Goal: Information Seeking & Learning: Learn about a topic

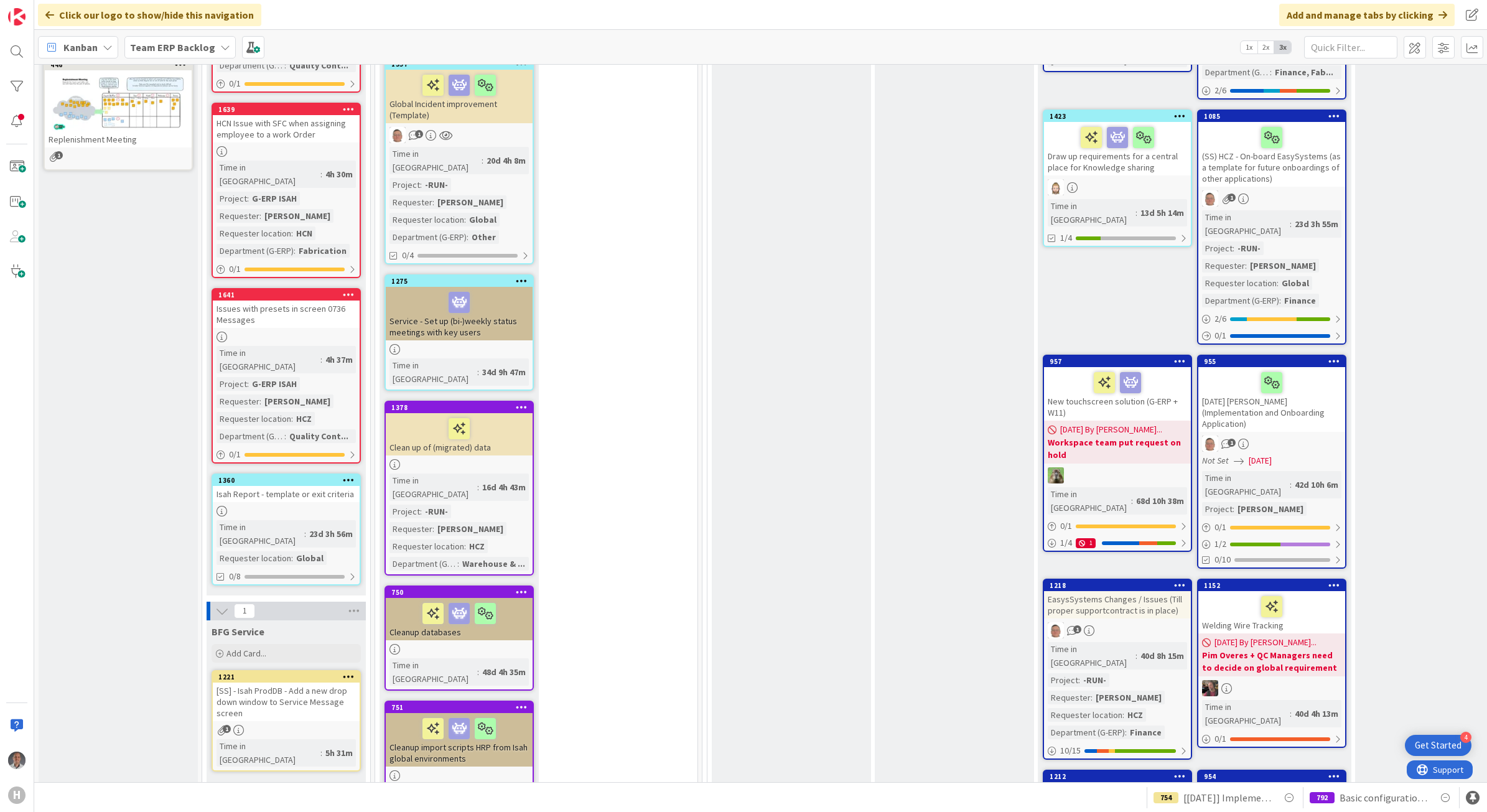
scroll to position [700, 0]
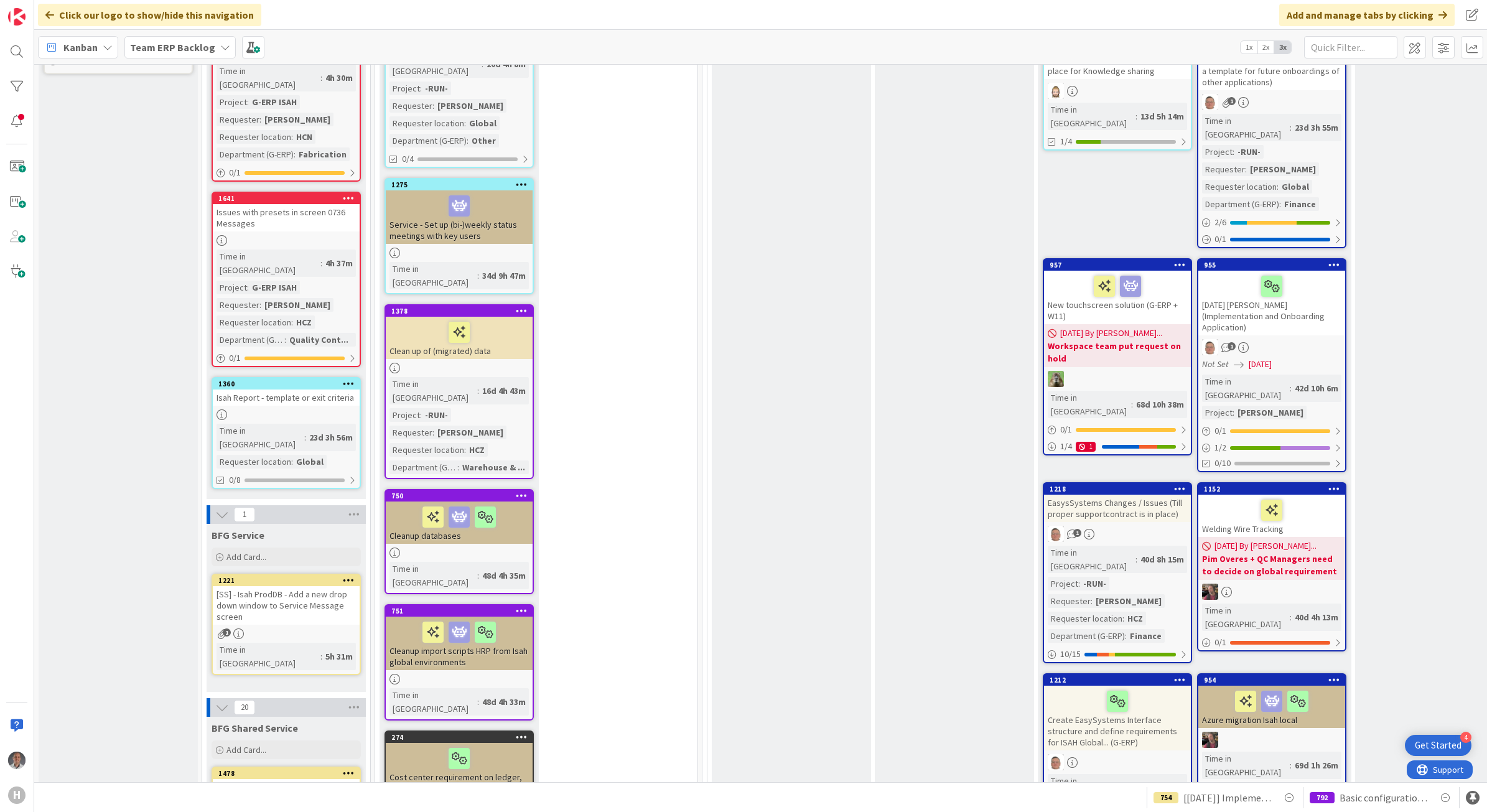
click at [310, 586] on div "[SS] - Isah ProdDB - Add a new drop down window to Service Message screen" at bounding box center [286, 605] width 147 height 39
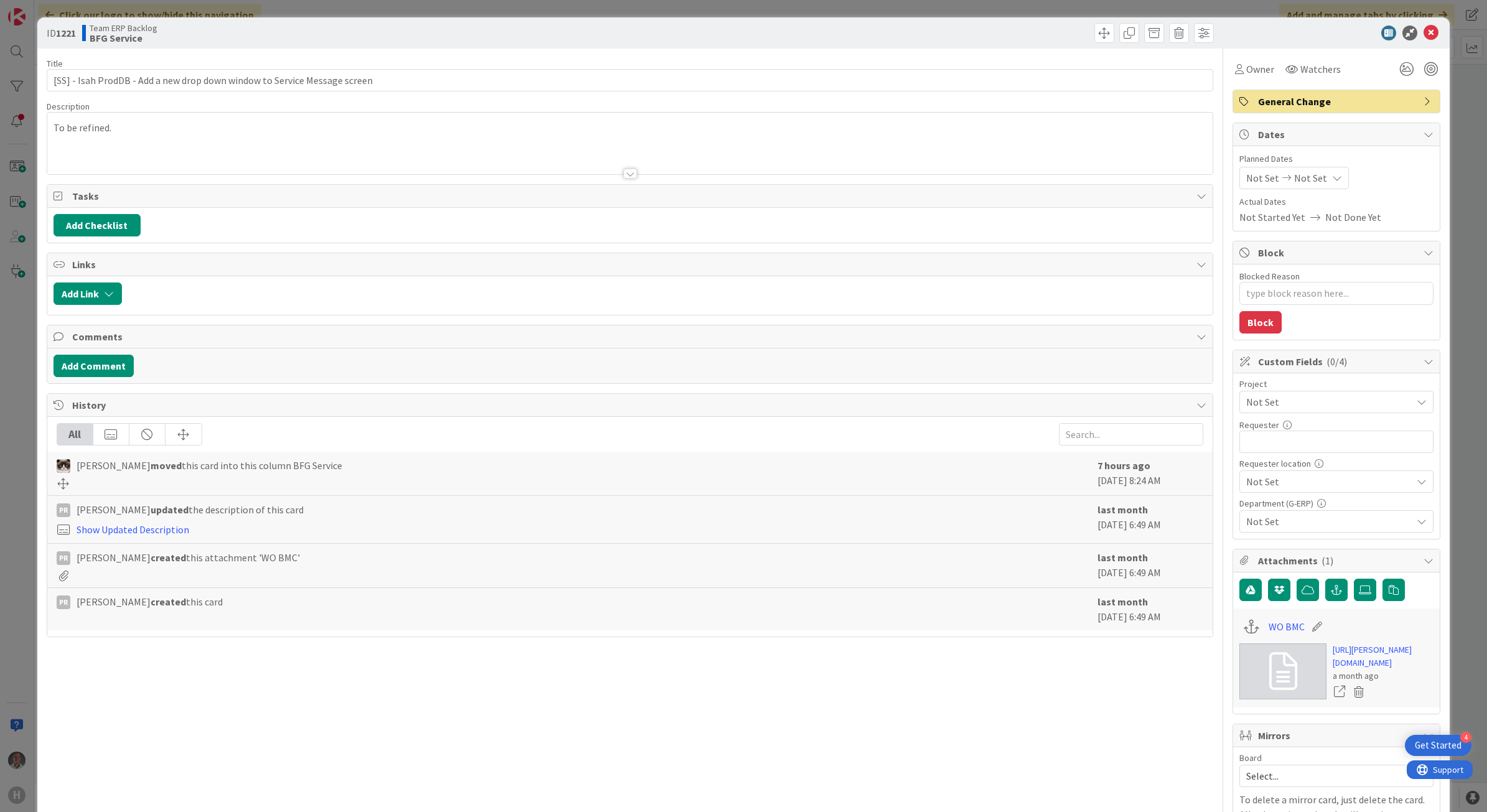
click at [624, 178] on div at bounding box center [630, 174] width 14 height 10
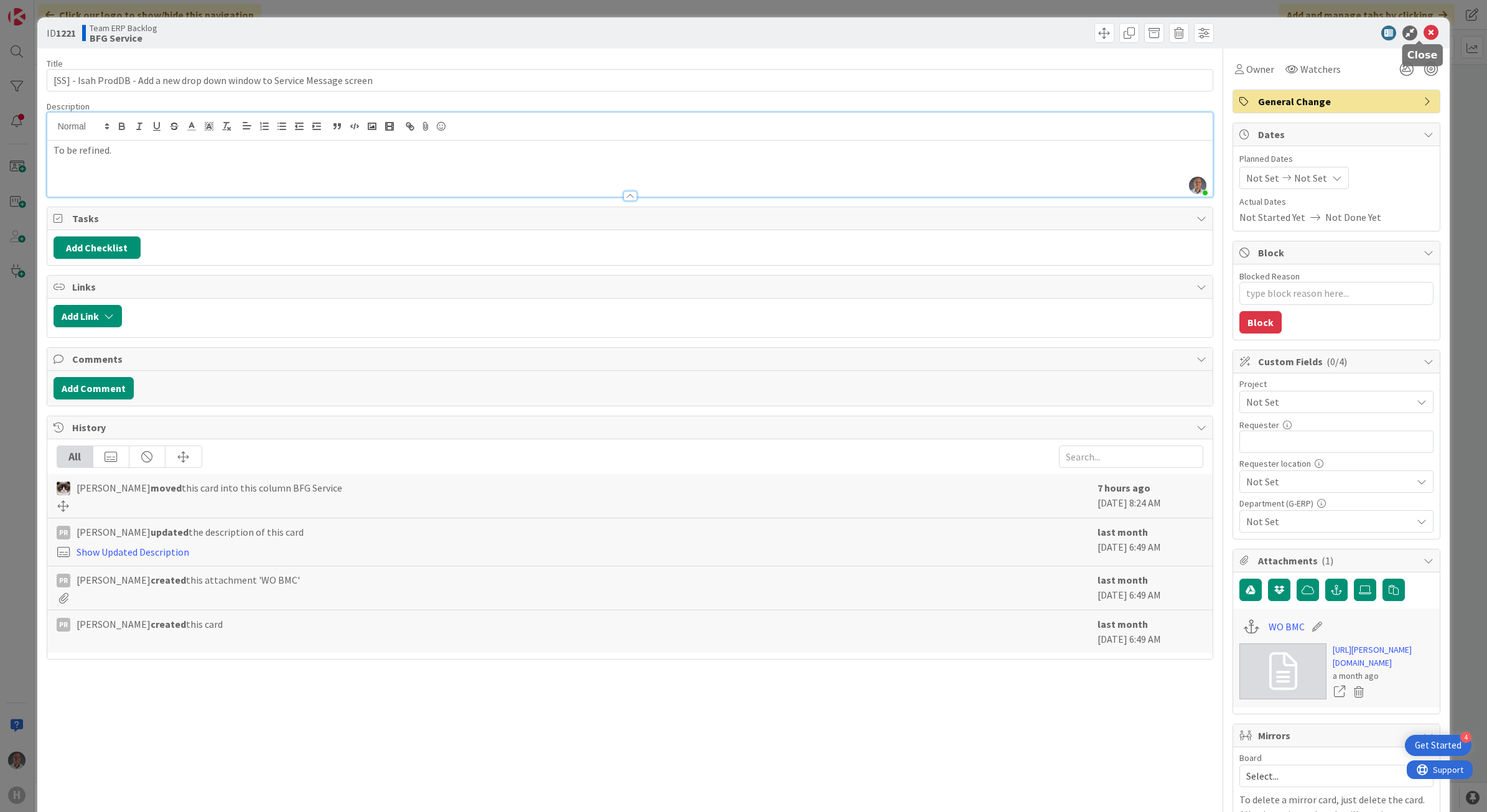
click at [1424, 33] on icon at bounding box center [1431, 33] width 15 height 15
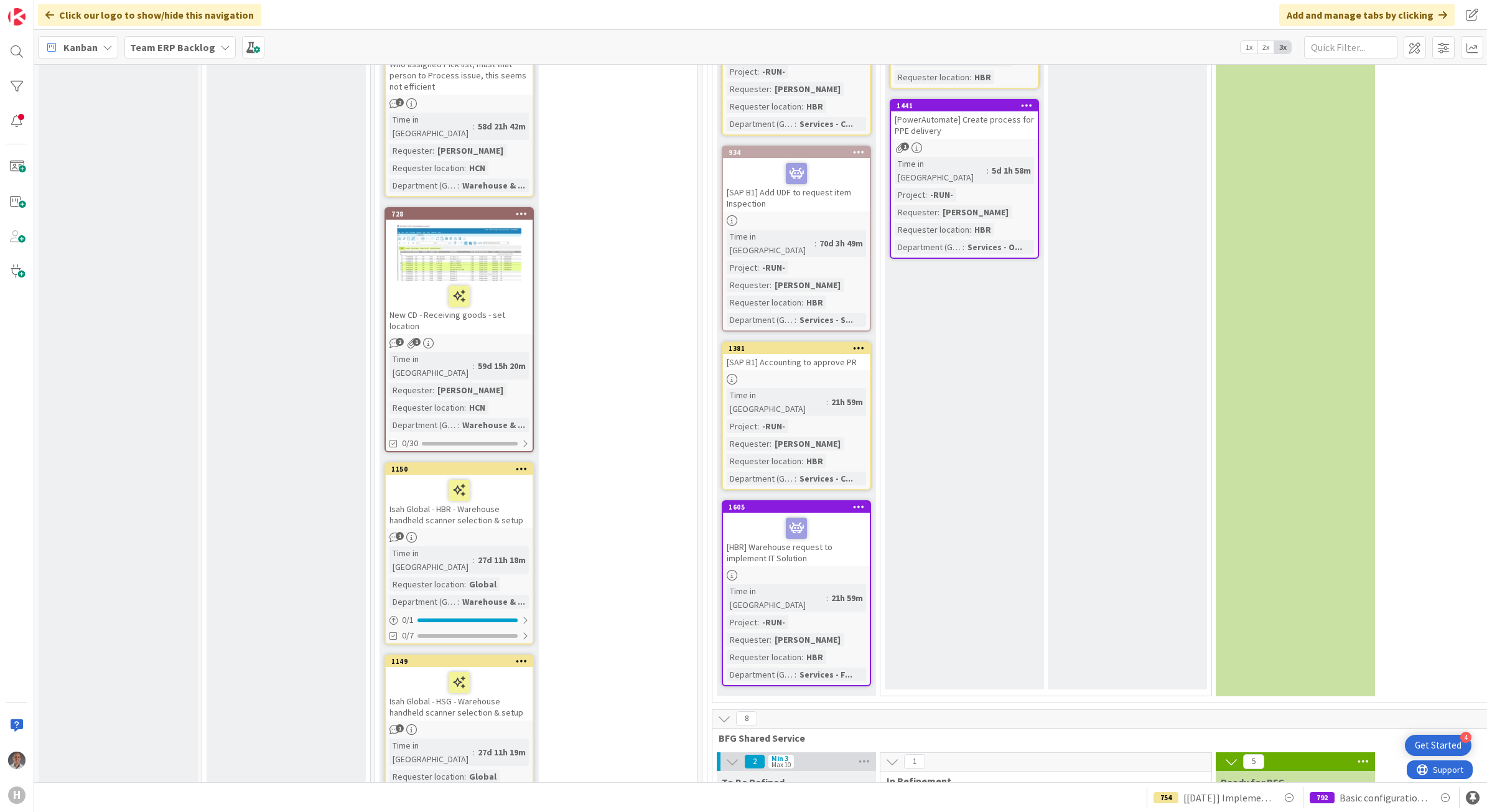
scroll to position [4199, 0]
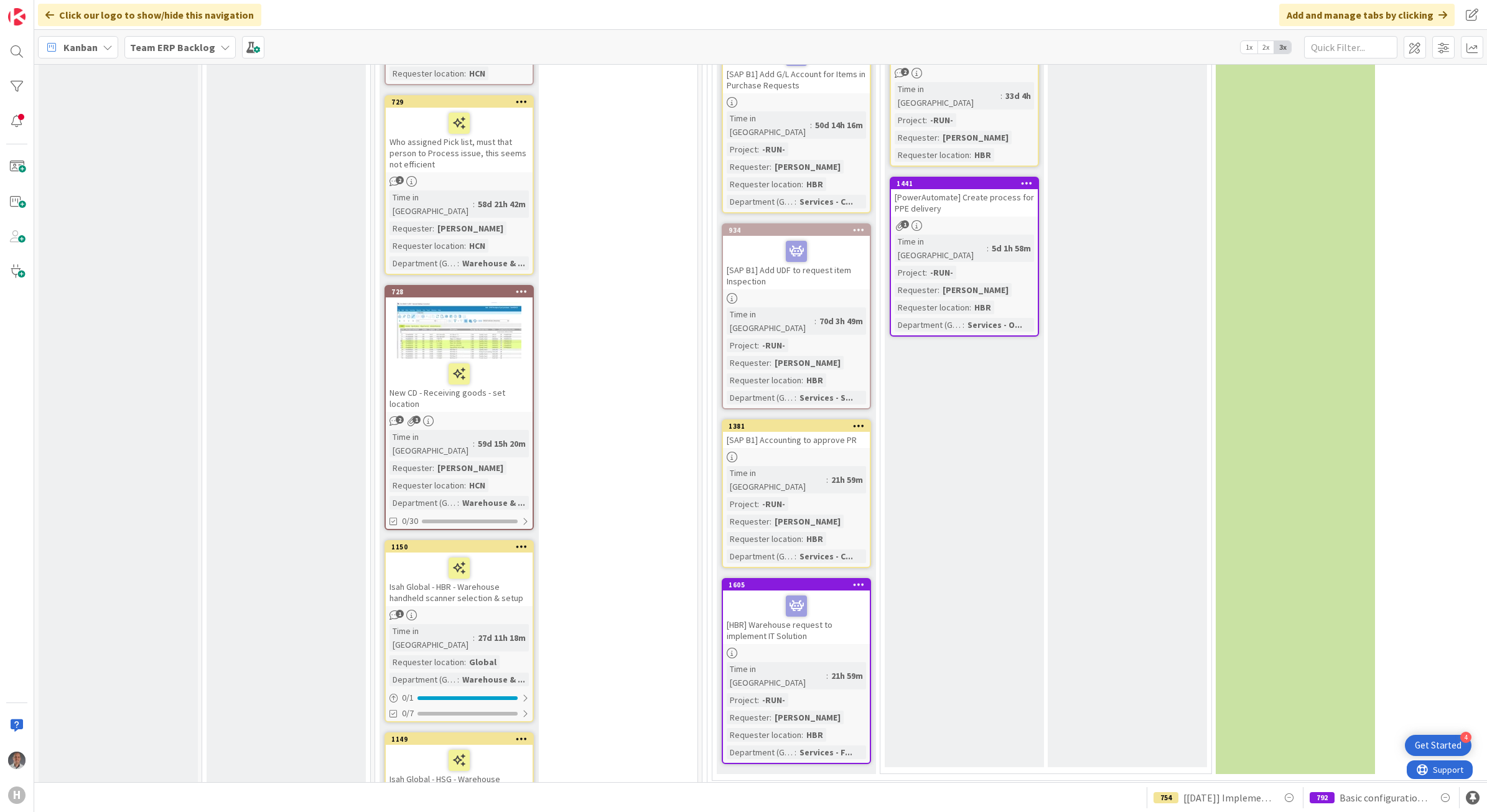
click at [825, 590] on div "[HBR] Warehouse request to implement IT Solution" at bounding box center [796, 617] width 147 height 53
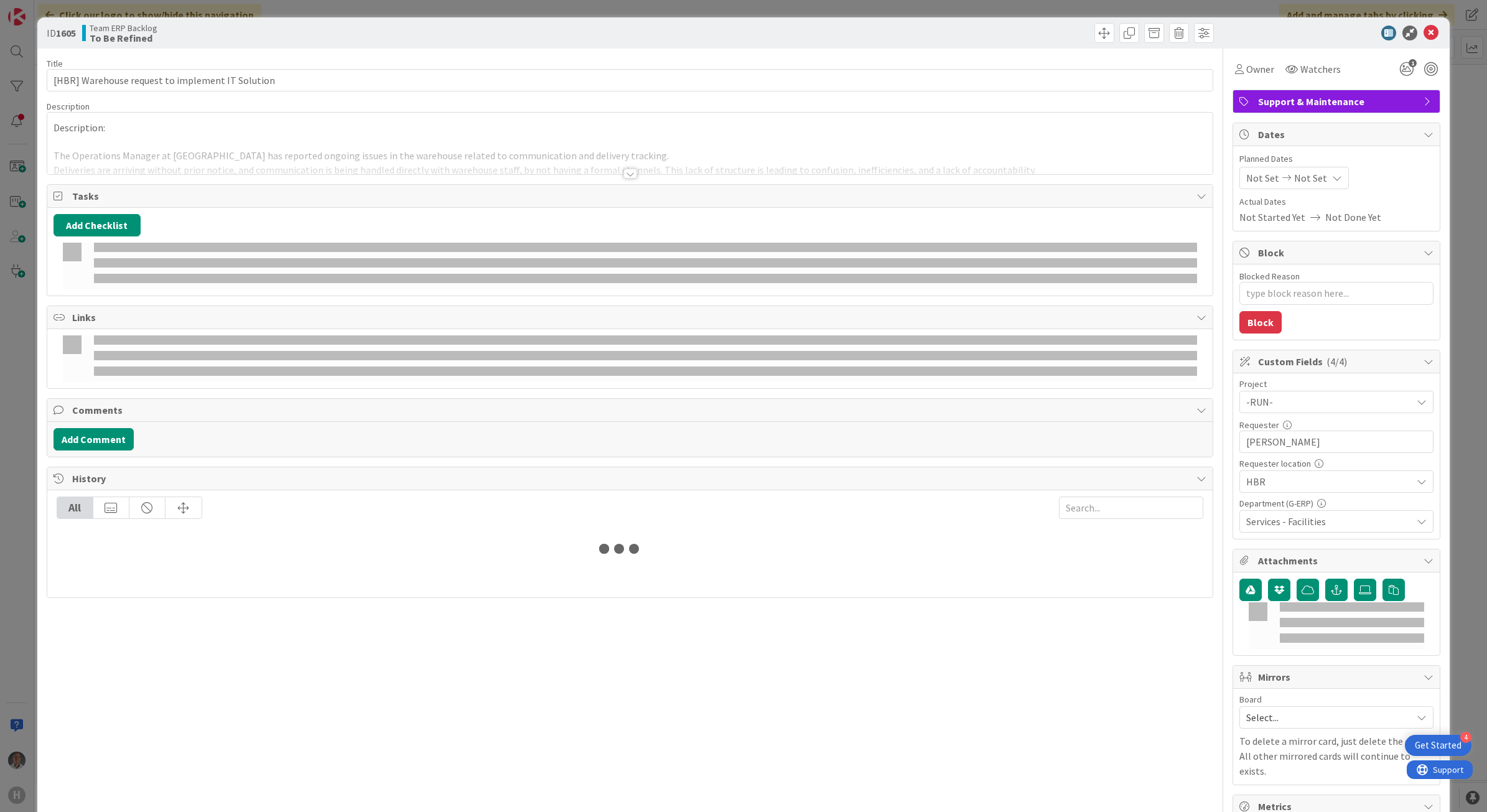
type textarea "x"
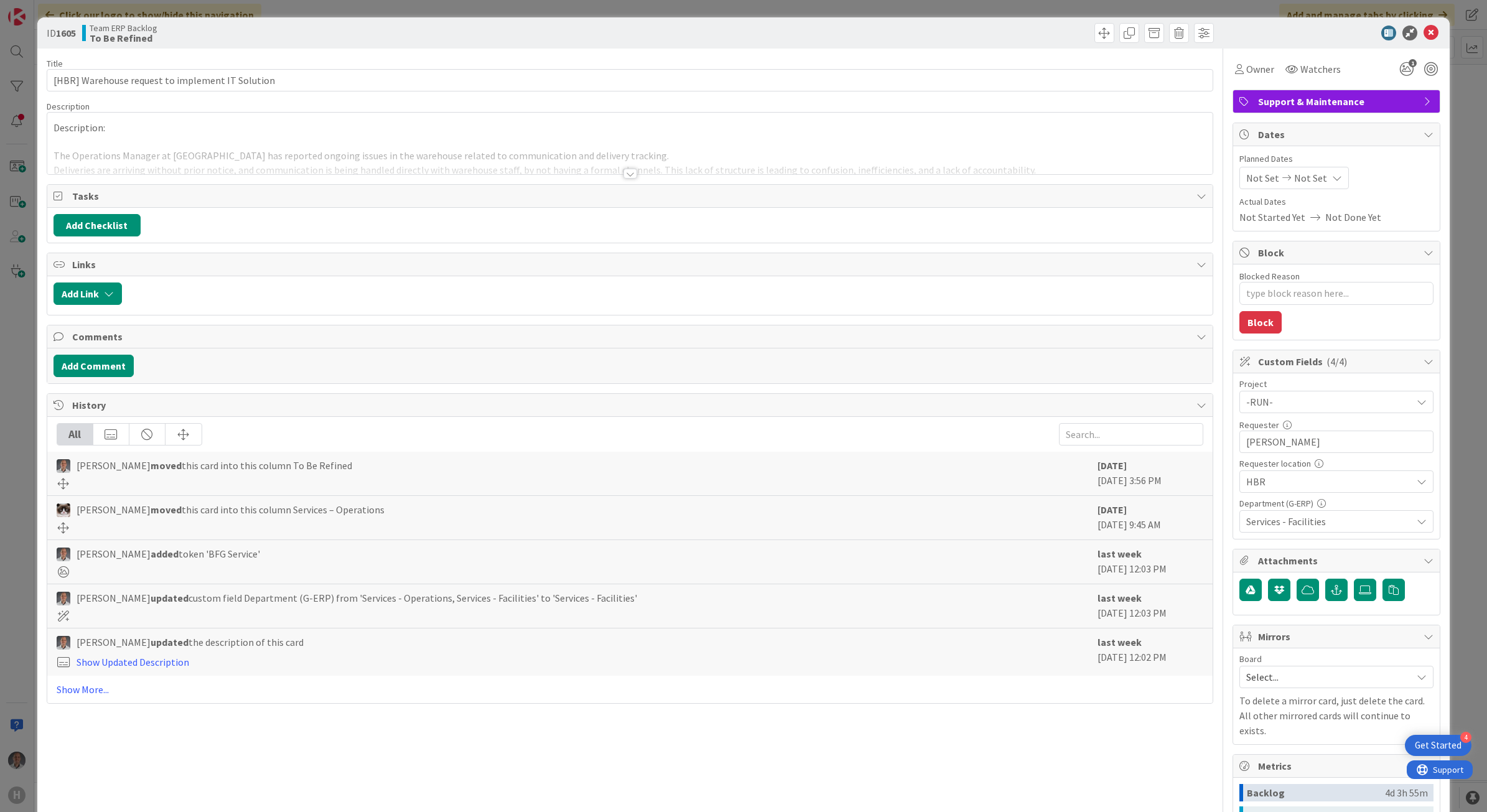
click at [626, 173] on div at bounding box center [630, 174] width 14 height 10
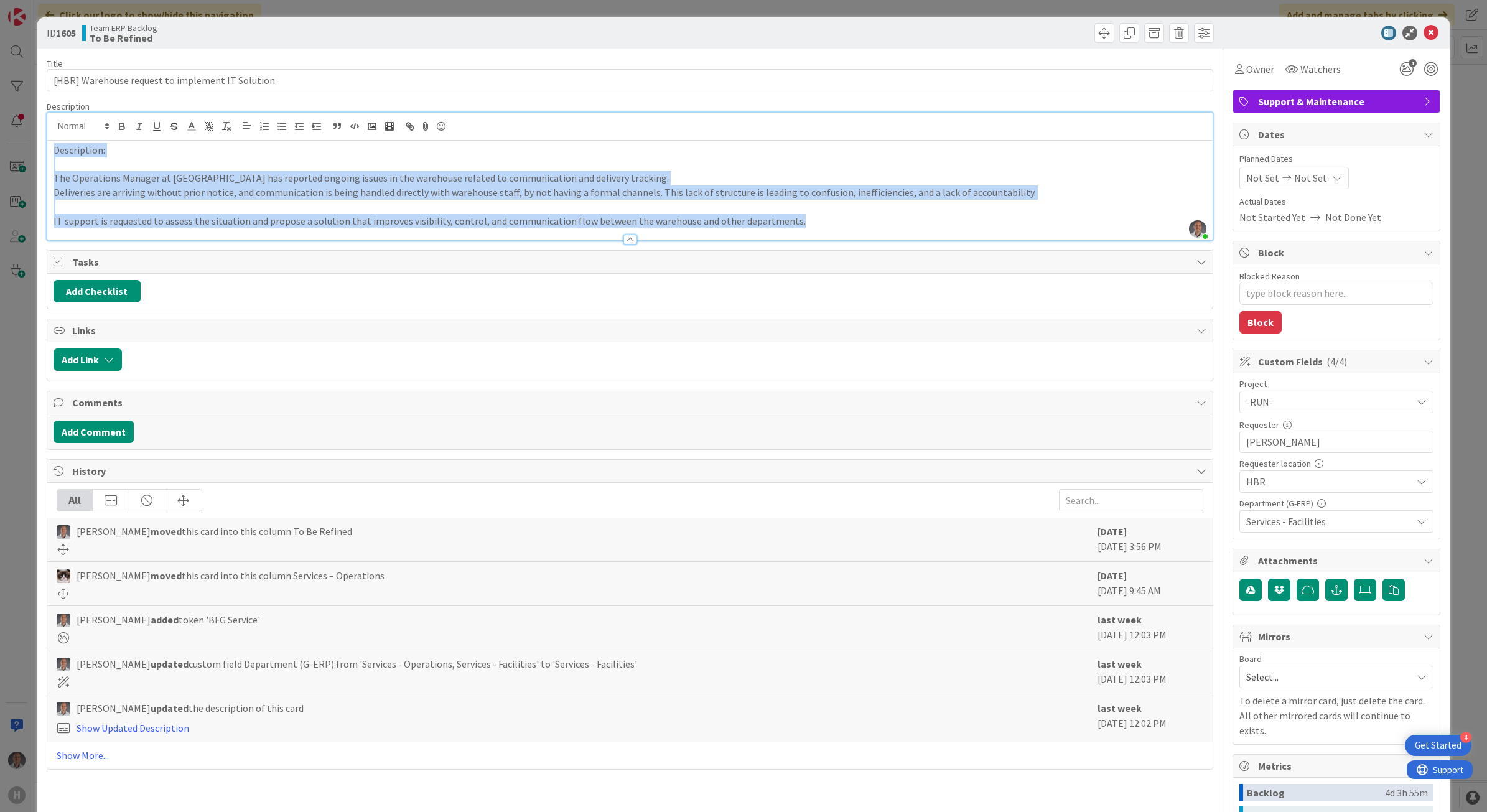
drag, startPoint x: 806, startPoint y: 224, endPoint x: 25, endPoint y: 146, distance: 784.9
click at [25, 146] on div "ID 1605 Team ERP Backlog To Be Refined Title 48 / 128 [HBR] Warehouse request t…" at bounding box center [744, 406] width 1487 height 812
copy div "Description: The Operations Manager at HBR has reported ongoing issues in the w…"
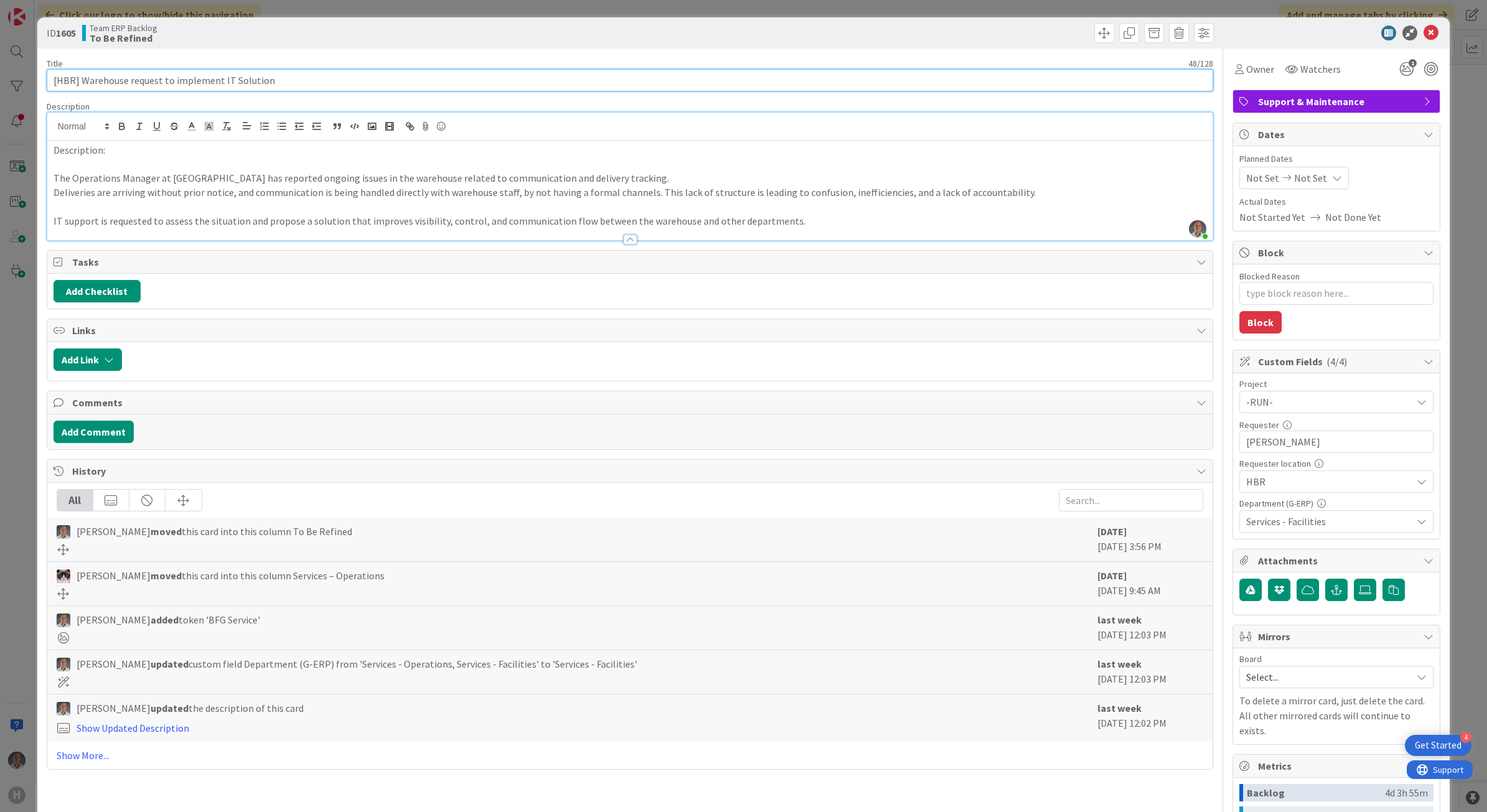
drag, startPoint x: 281, startPoint y: 77, endPoint x: 81, endPoint y: 76, distance: 200.0
click at [81, 76] on input "[HBR] Warehouse request to implement IT Solution" at bounding box center [630, 80] width 1167 height 22
paste input "Improve Warehouse Communica"
type input "[HBR] Improve Warehouse Communication"
click at [70, 81] on input "[HBR] Improve Warehouse Communication" at bounding box center [630, 80] width 1167 height 22
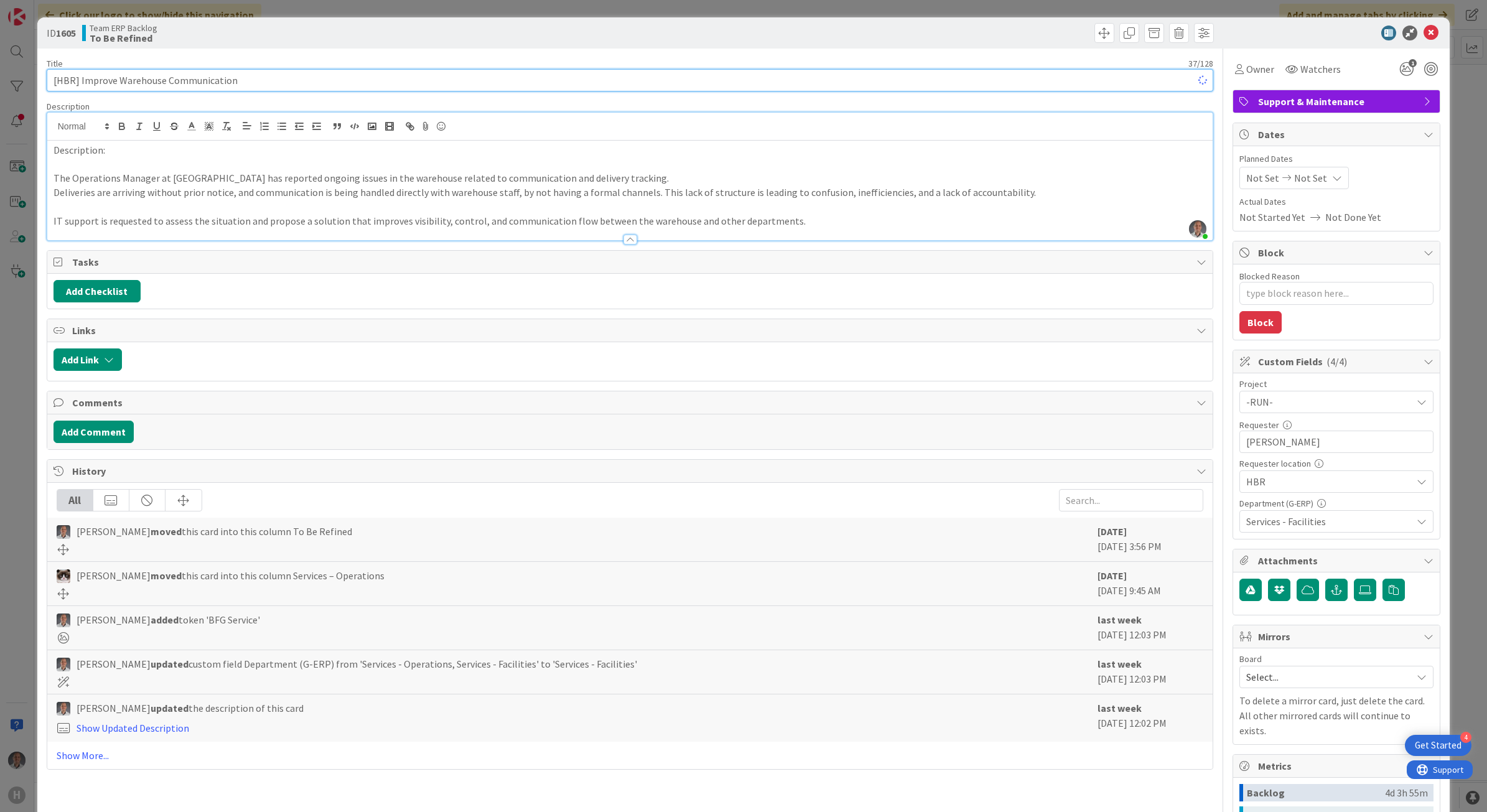
type textarea "x"
click at [69, 83] on input "[HBR] Improve Warehouse Communication" at bounding box center [630, 80] width 1167 height 22
type input "[SharePoint] Improve Warehouse Communication"
type textarea "x"
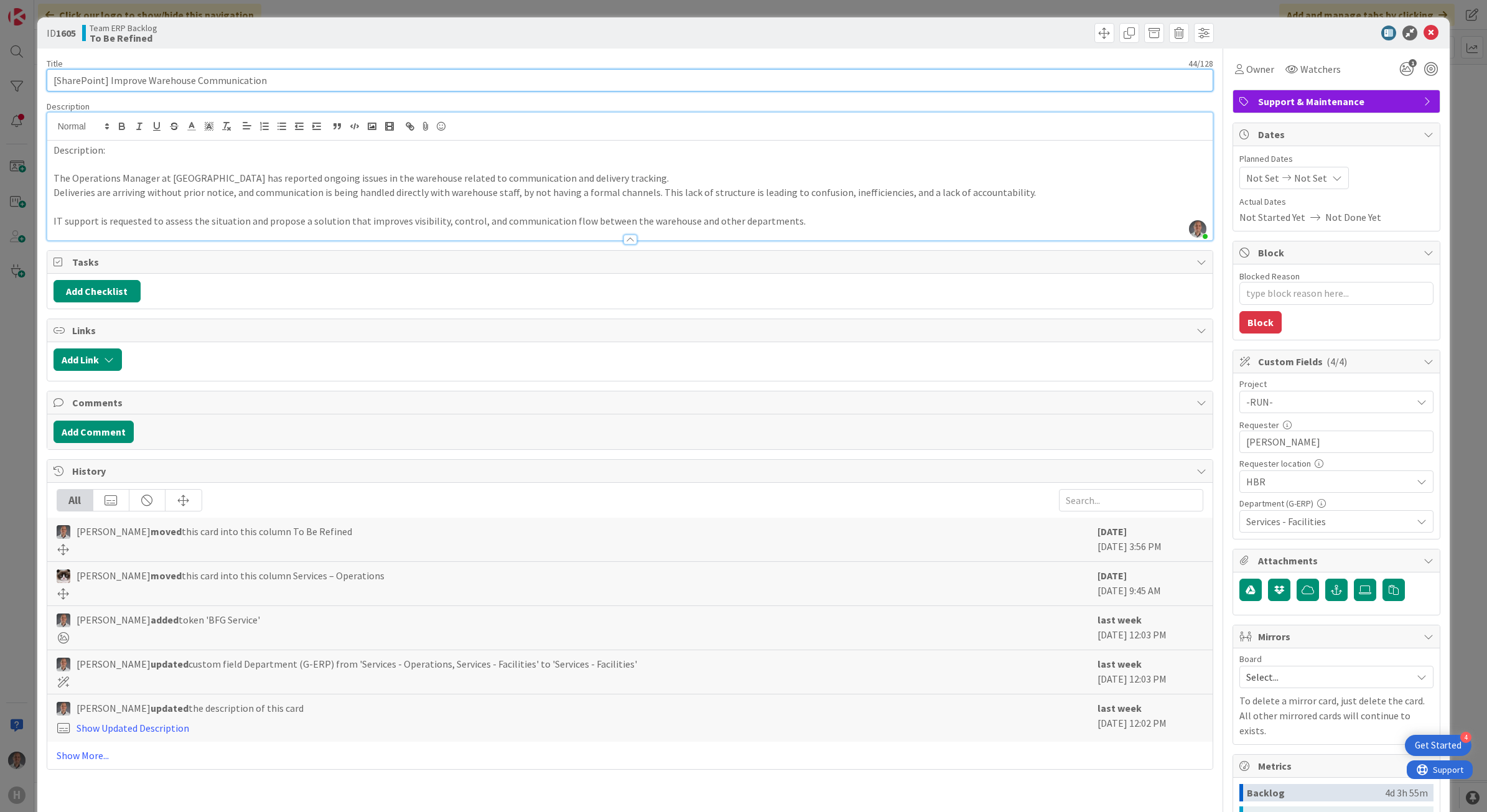
type input "[SharePoint] Improve Warehouse Communication"
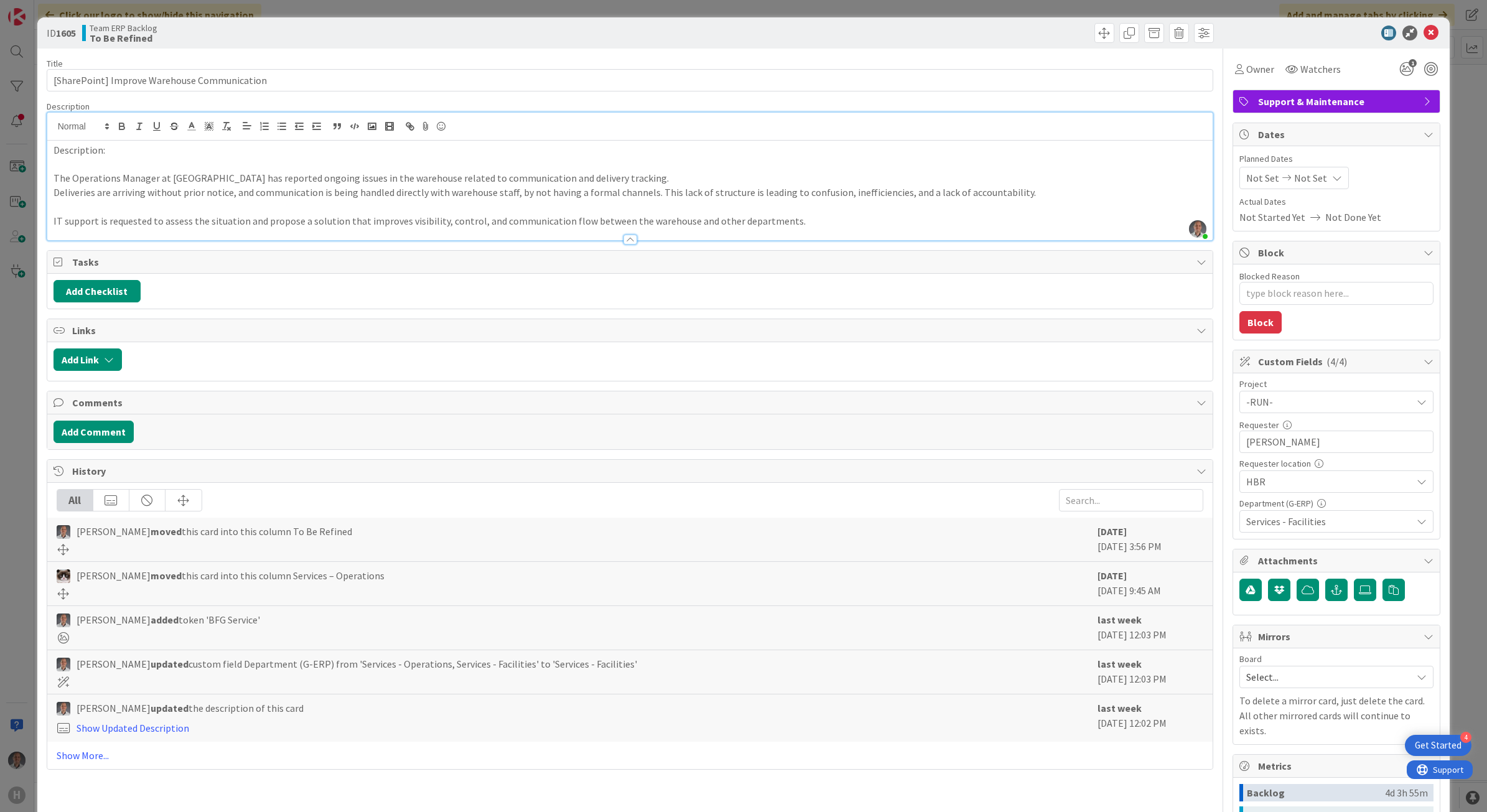
click at [257, 190] on p "Deliveries are arriving without prior notice, and communication is being handle…" at bounding box center [630, 192] width 1154 height 15
click at [406, 207] on p at bounding box center [630, 207] width 1154 height 15
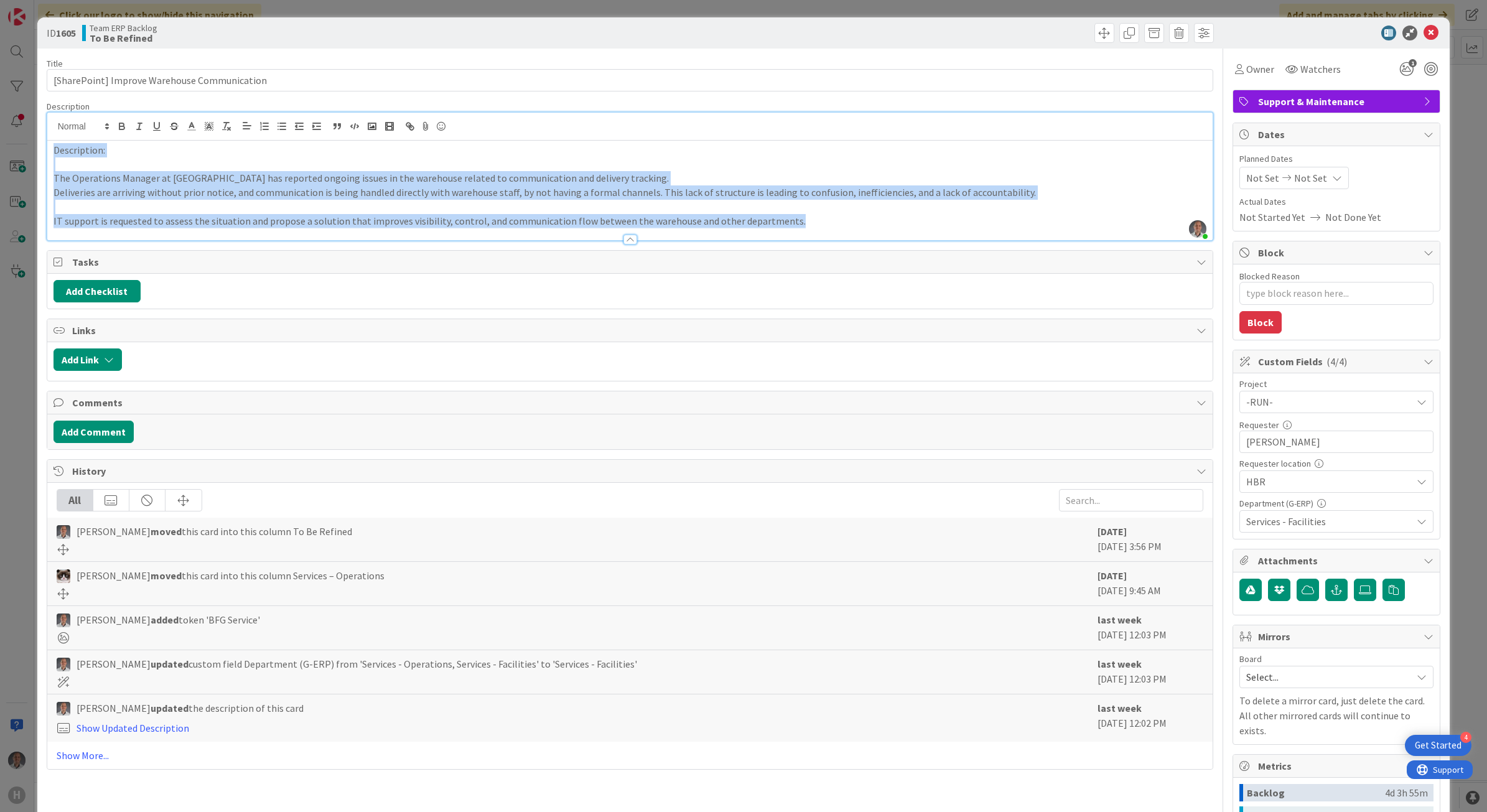
drag, startPoint x: 829, startPoint y: 222, endPoint x: 29, endPoint y: 138, distance: 804.4
click at [29, 138] on div "ID 1605 Team ERP Backlog To Be Refined Title 44 / 128 [SharePoint] Improve Ware…" at bounding box center [744, 406] width 1487 height 812
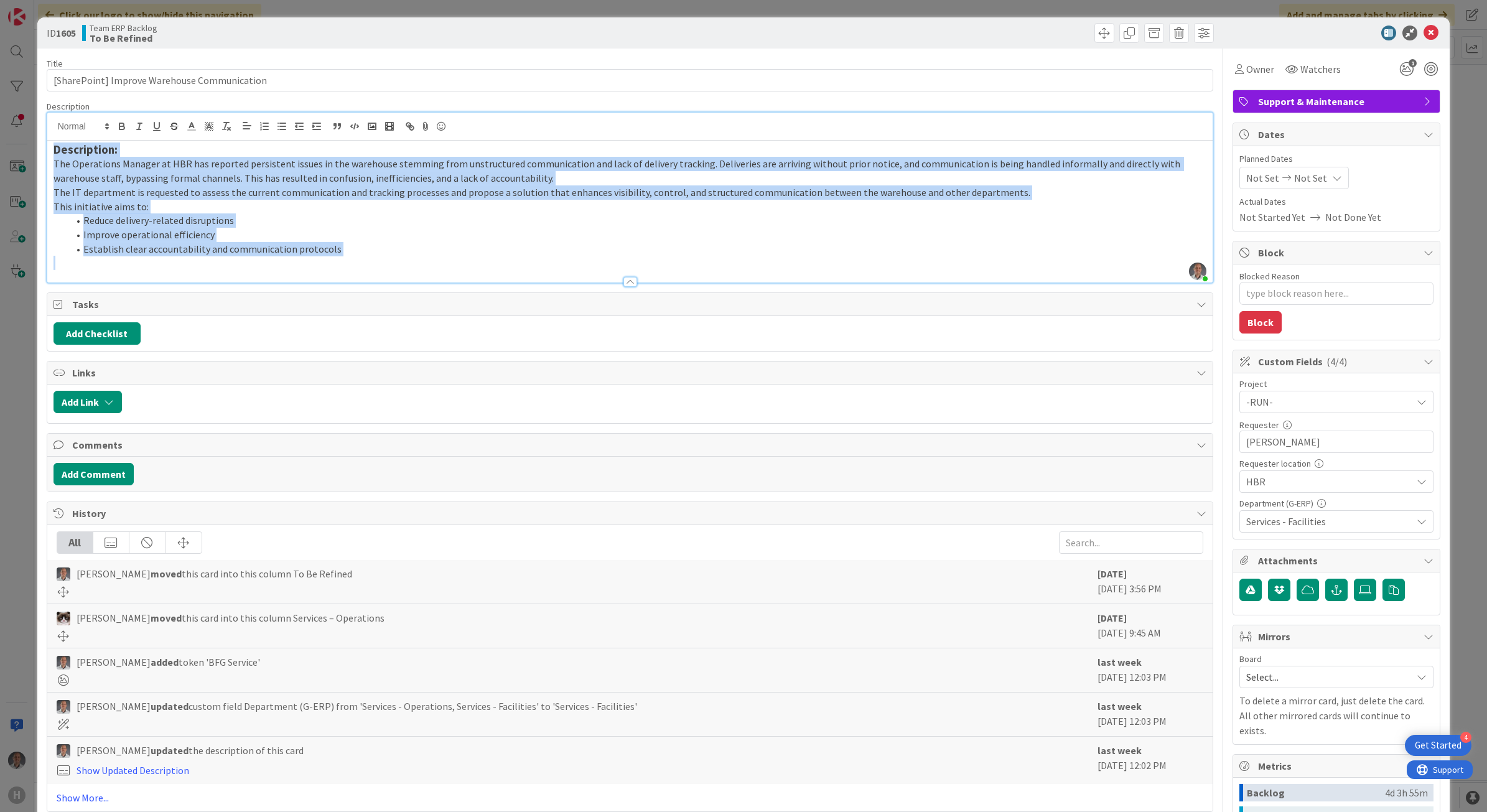
drag, startPoint x: 350, startPoint y: 260, endPoint x: 18, endPoint y: 147, distance: 350.7
click at [18, 147] on div "ID 1605 Team ERP Backlog To Be Refined Title 44 / 128 [SharePoint] Improve Ware…" at bounding box center [744, 406] width 1487 height 812
click at [222, 131] on icon "button" at bounding box center [227, 126] width 11 height 11
click at [89, 154] on p "Description:" at bounding box center [630, 150] width 1154 height 15
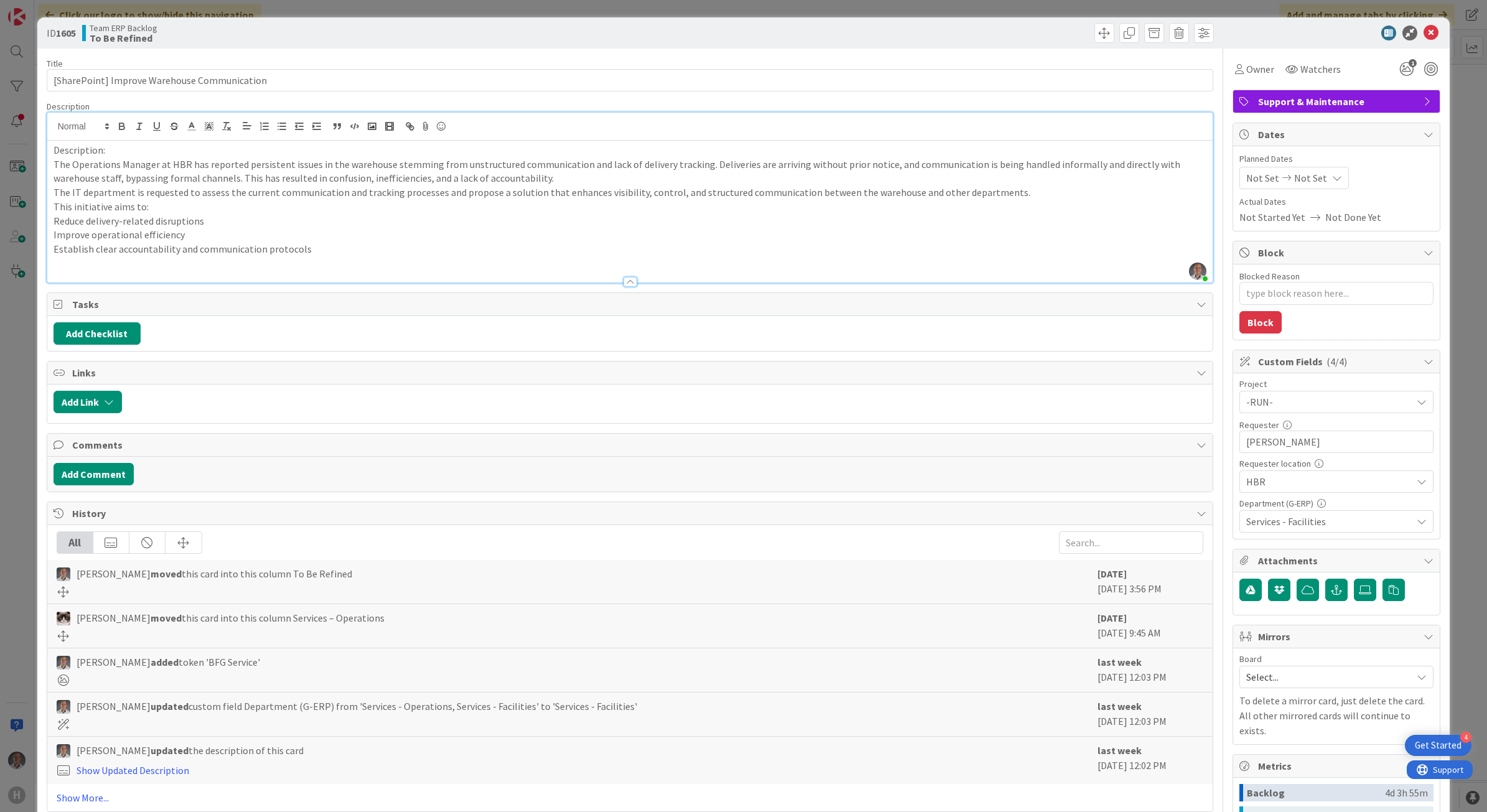
click at [110, 153] on p "Description:" at bounding box center [630, 150] width 1154 height 15
click at [185, 209] on p "This initiative aims to:" at bounding box center [630, 207] width 1154 height 15
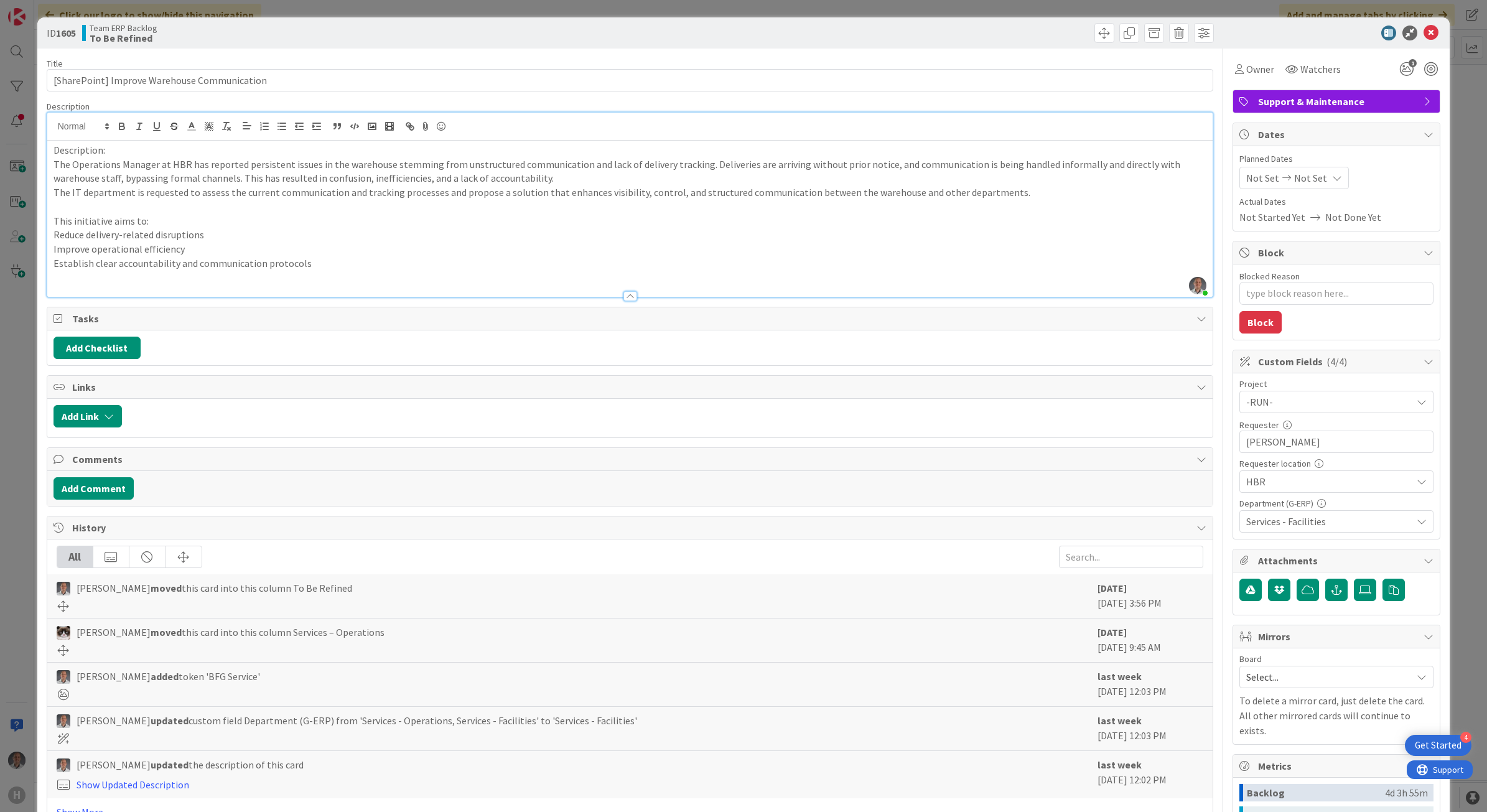
click at [347, 274] on p at bounding box center [630, 277] width 1154 height 15
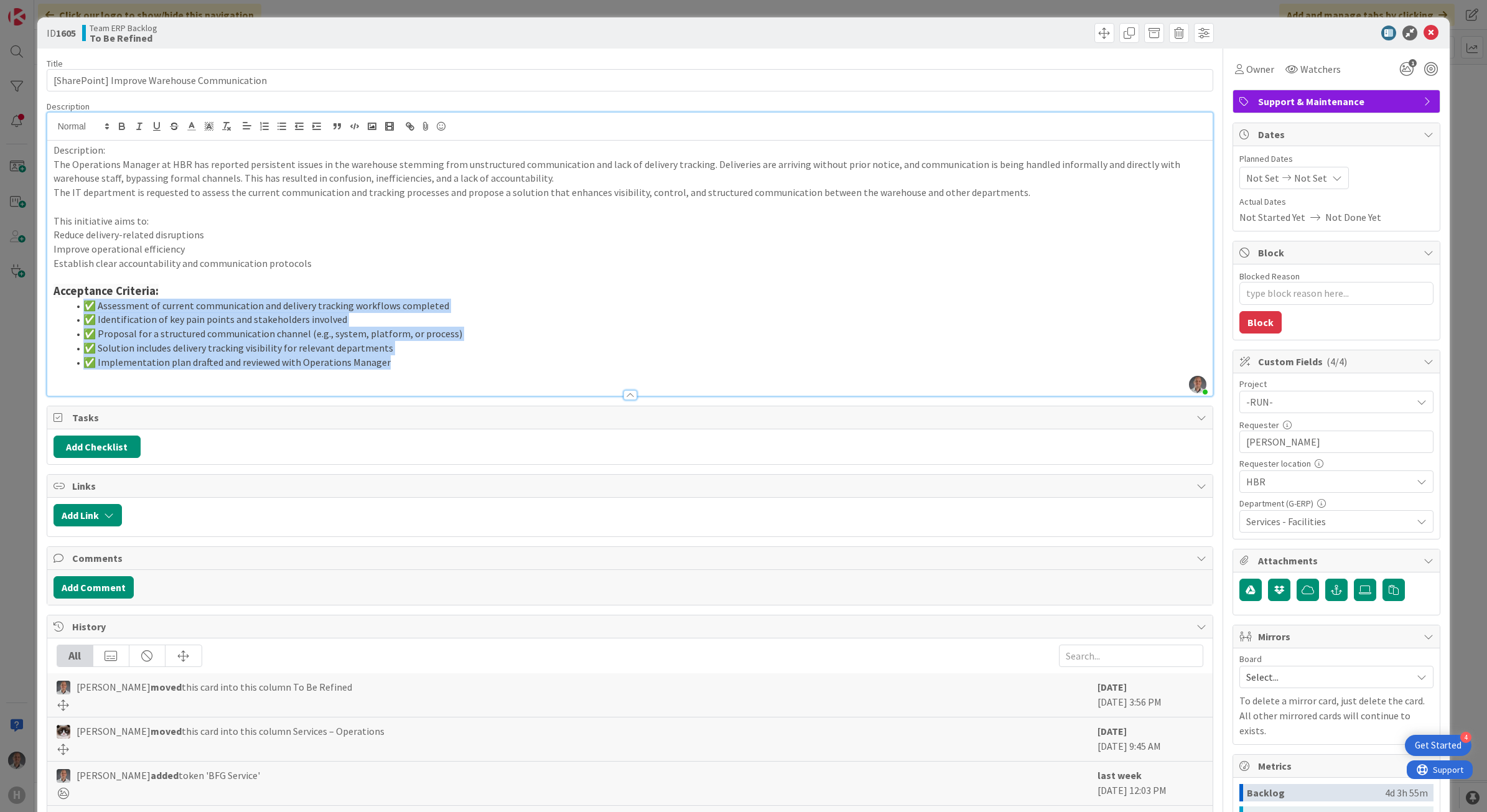
drag, startPoint x: 433, startPoint y: 368, endPoint x: -15, endPoint y: 305, distance: 452.4
click at [0, 305] on html "4 Get Started H Click our logo to show/hide this navigation Add and manage tabs…" at bounding box center [744, 406] width 1487 height 812
click at [231, 126] on icon "button" at bounding box center [227, 126] width 11 height 11
type textarea "x"
click at [116, 310] on p "✅ Assessment of current communication and delivery tracking workflows completed" at bounding box center [630, 305] width 1154 height 15
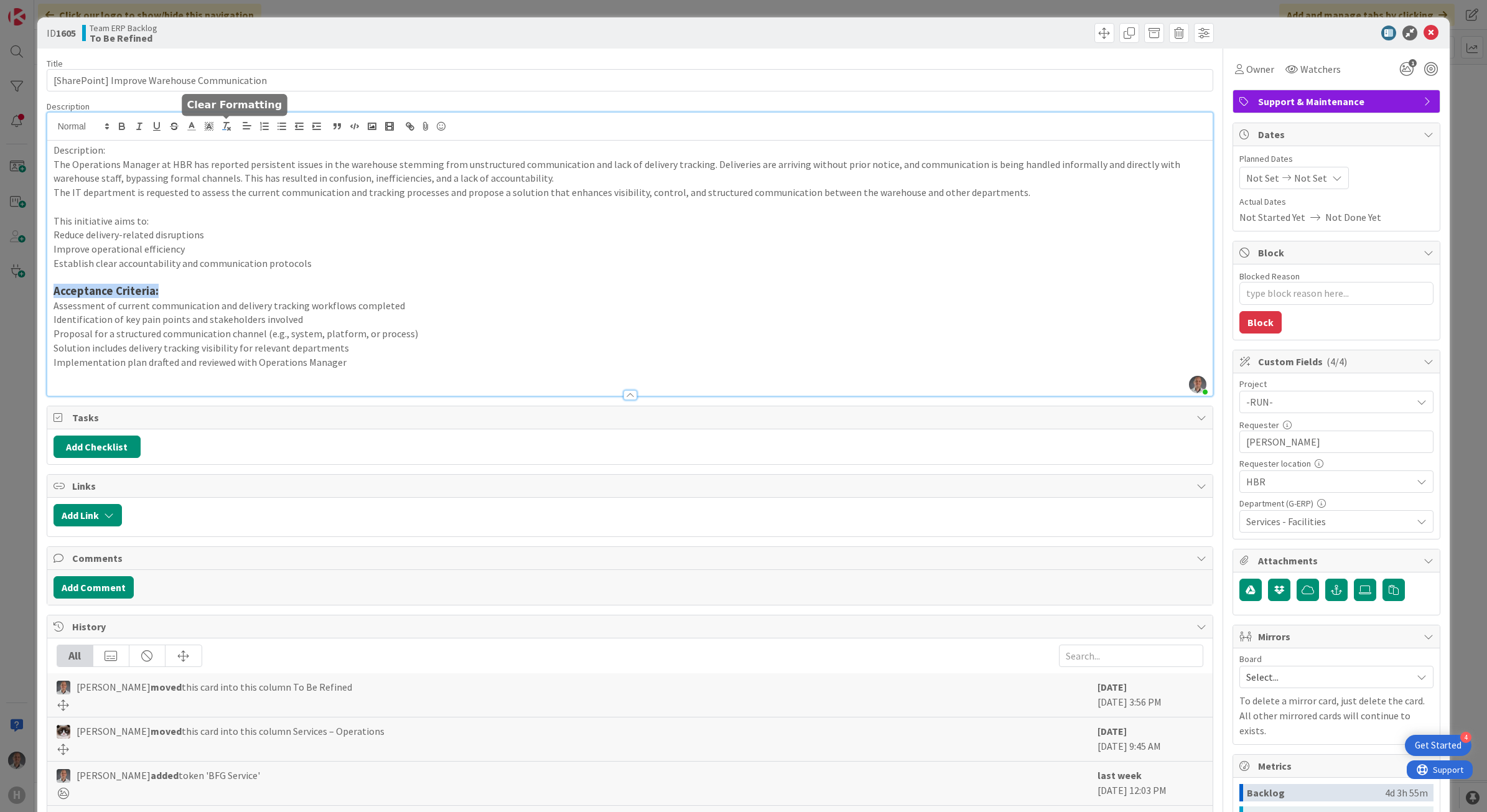
click at [231, 133] on button "button" at bounding box center [226, 126] width 17 height 15
click at [159, 290] on p "Acceptance Criteria:" at bounding box center [630, 291] width 1154 height 15
click at [431, 305] on p "Assessment of current communication and delivery tracking workflows completed" at bounding box center [630, 305] width 1154 height 15
click at [418, 324] on p "Identification of key pain points and stakeholders involved" at bounding box center [630, 320] width 1154 height 15
click at [369, 356] on p "Implementation plan drafted and reviewed with Operations Manager" at bounding box center [630, 363] width 1154 height 15
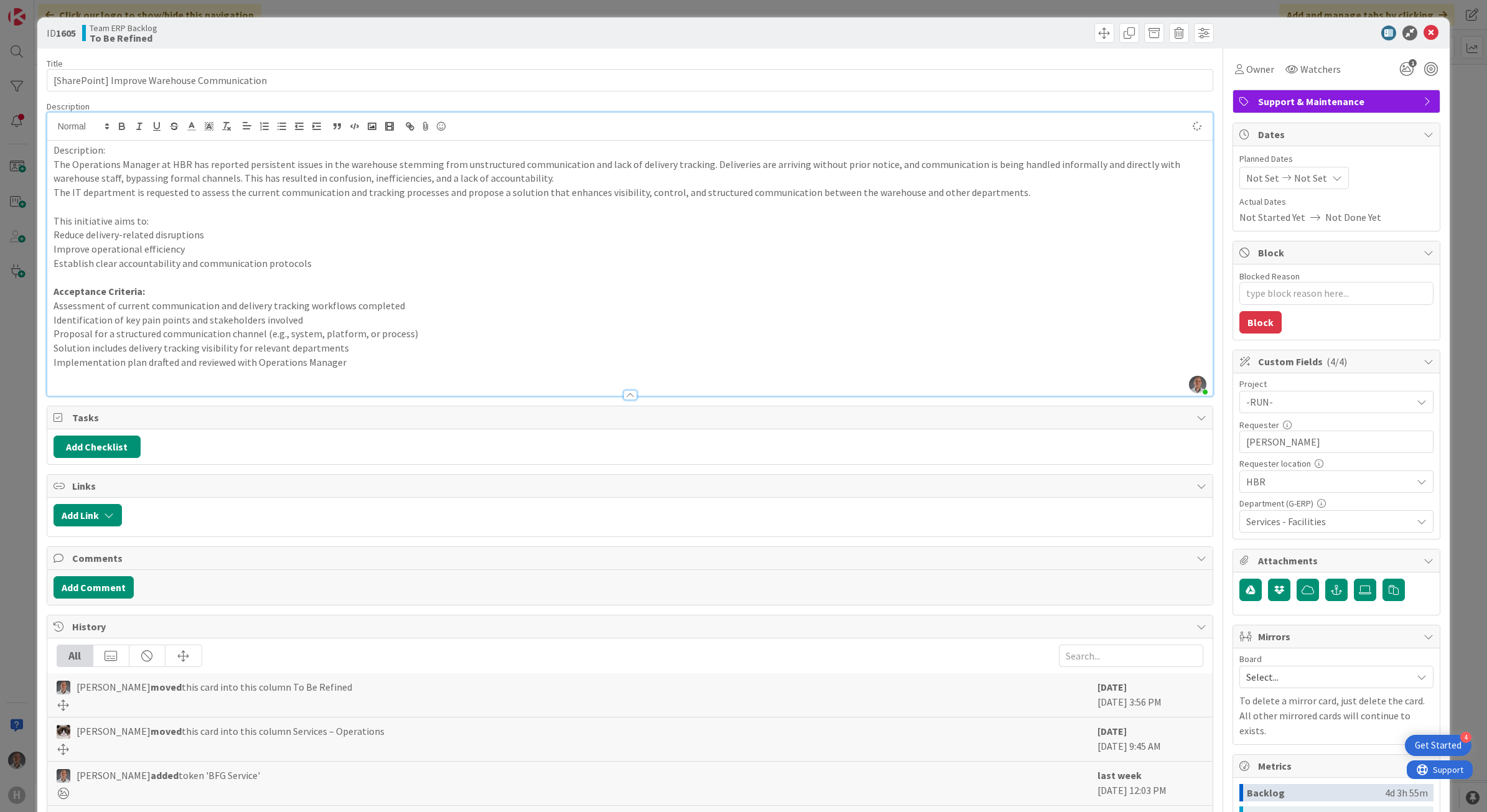
click at [402, 349] on p "Solution includes delivery tracking visibility for relevant departments" at bounding box center [630, 348] width 1154 height 15
click at [1246, 69] on span "Owner" at bounding box center [1260, 69] width 28 height 15
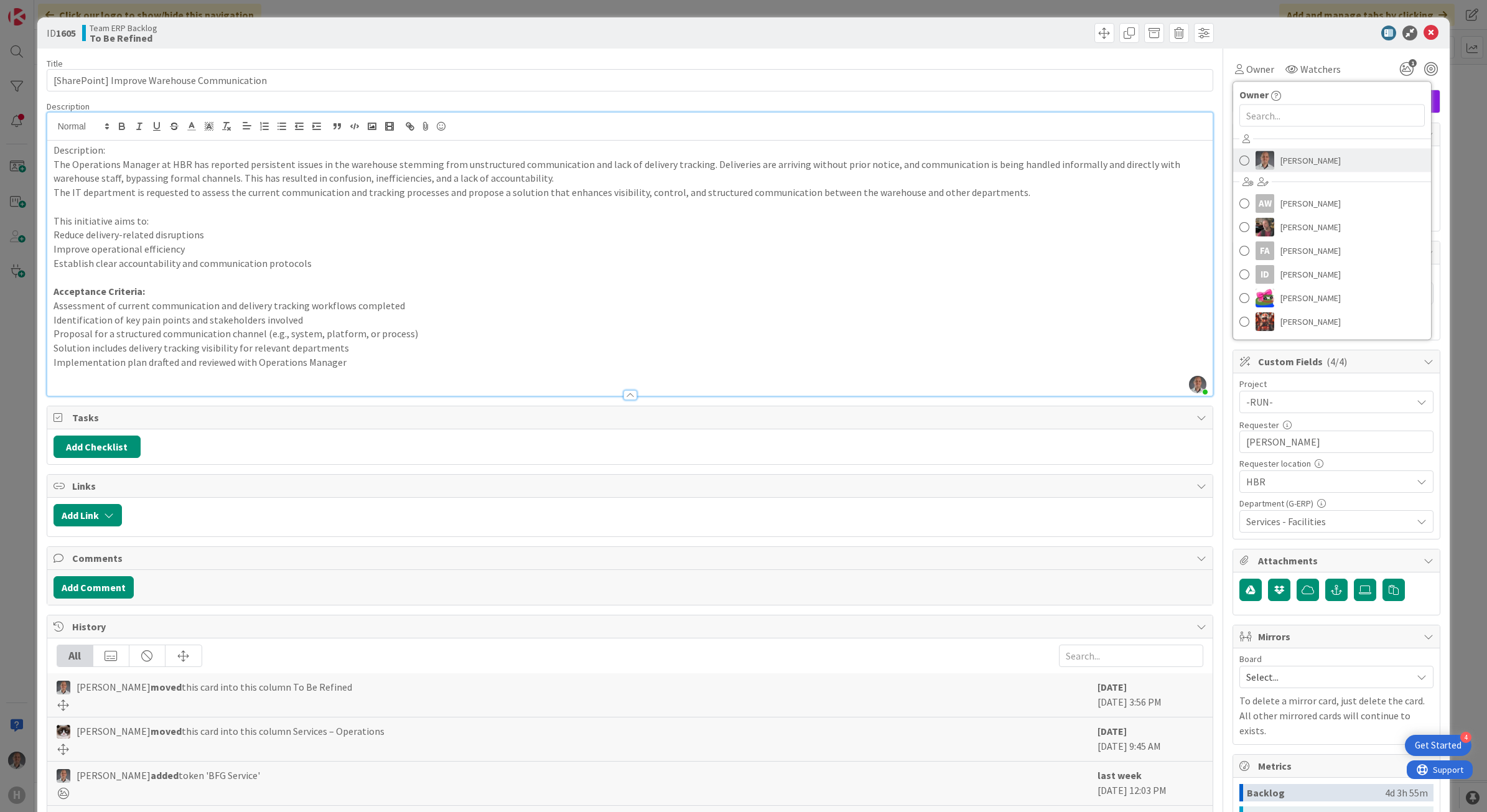
click at [1239, 162] on span at bounding box center [1244, 160] width 10 height 18
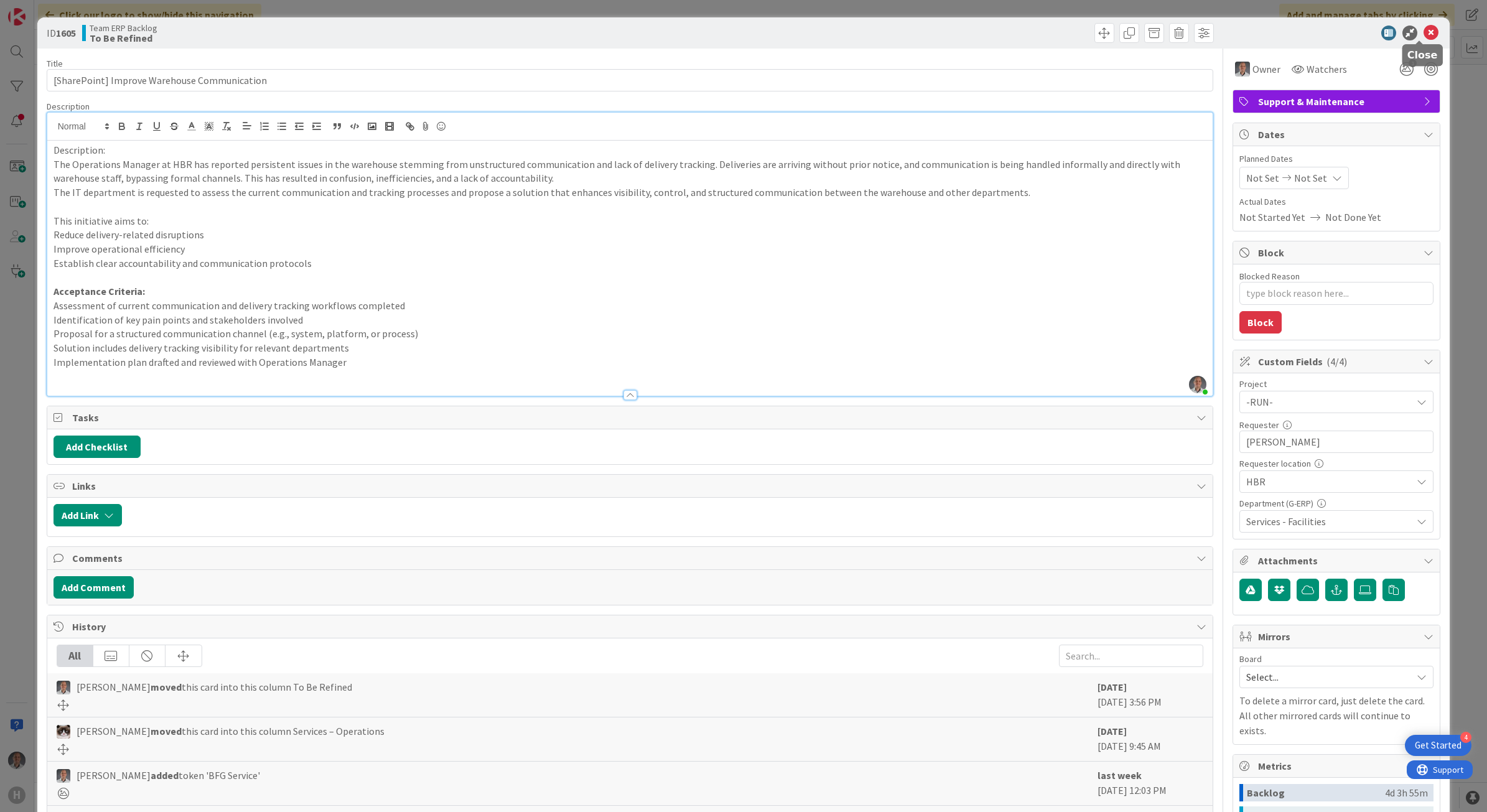
click at [1424, 32] on icon at bounding box center [1431, 33] width 15 height 15
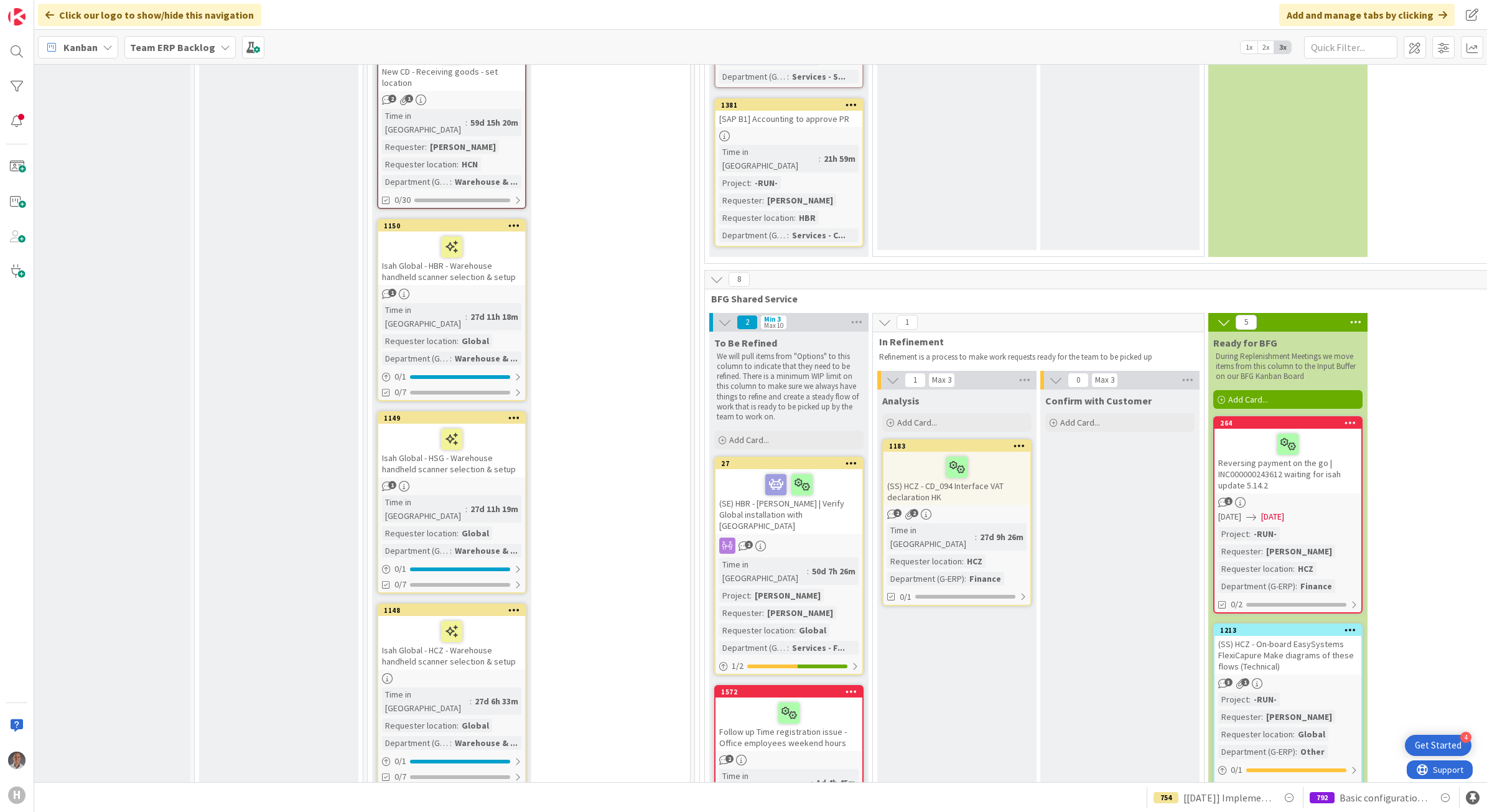
scroll to position [4510, 8]
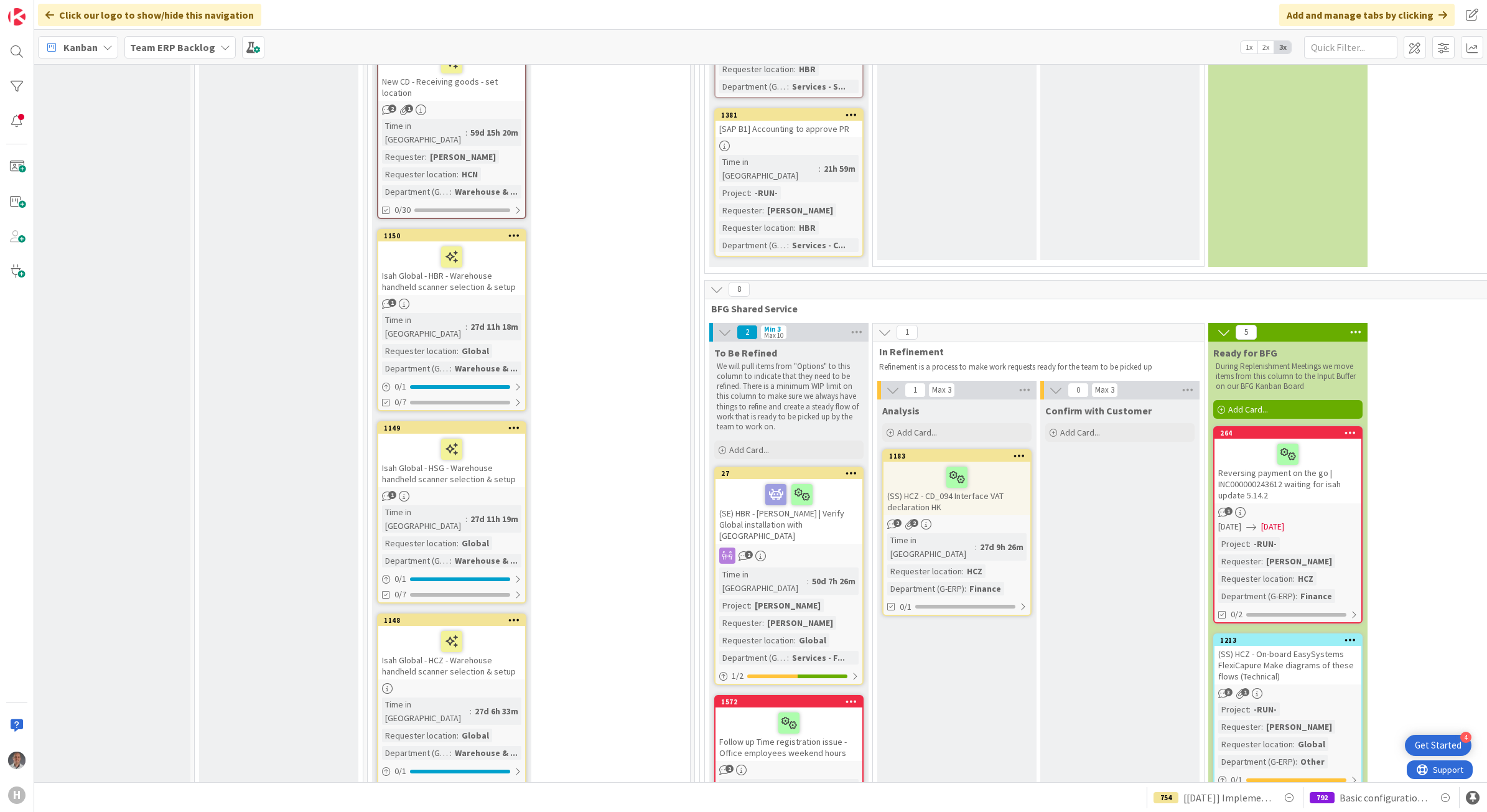
click at [731, 479] on div "(SE) HBR - [PERSON_NAME] | Verify Global installation with [GEOGRAPHIC_DATA]" at bounding box center [789, 511] width 147 height 65
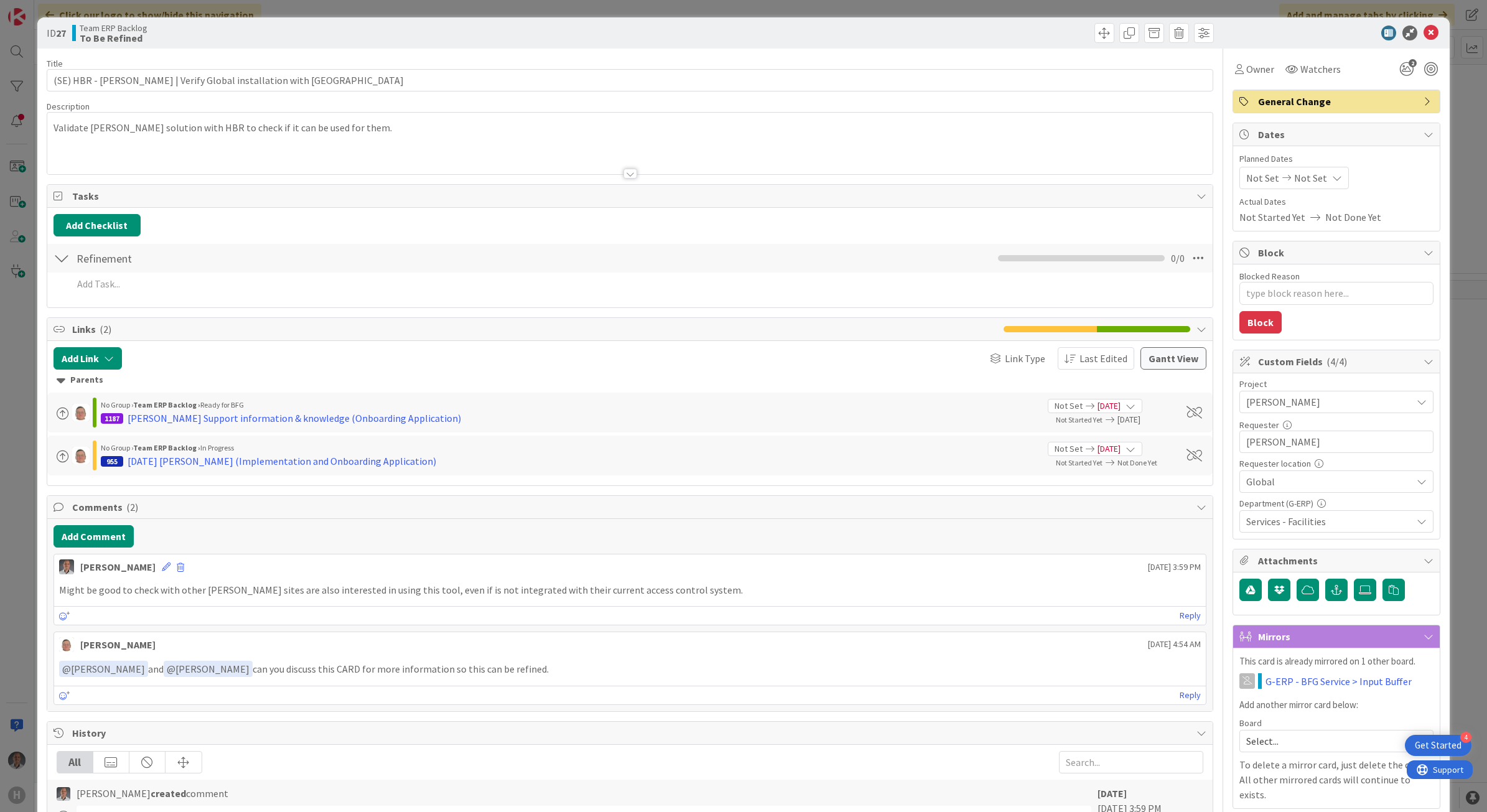
type textarea "x"
click at [1424, 32] on icon at bounding box center [1431, 33] width 15 height 15
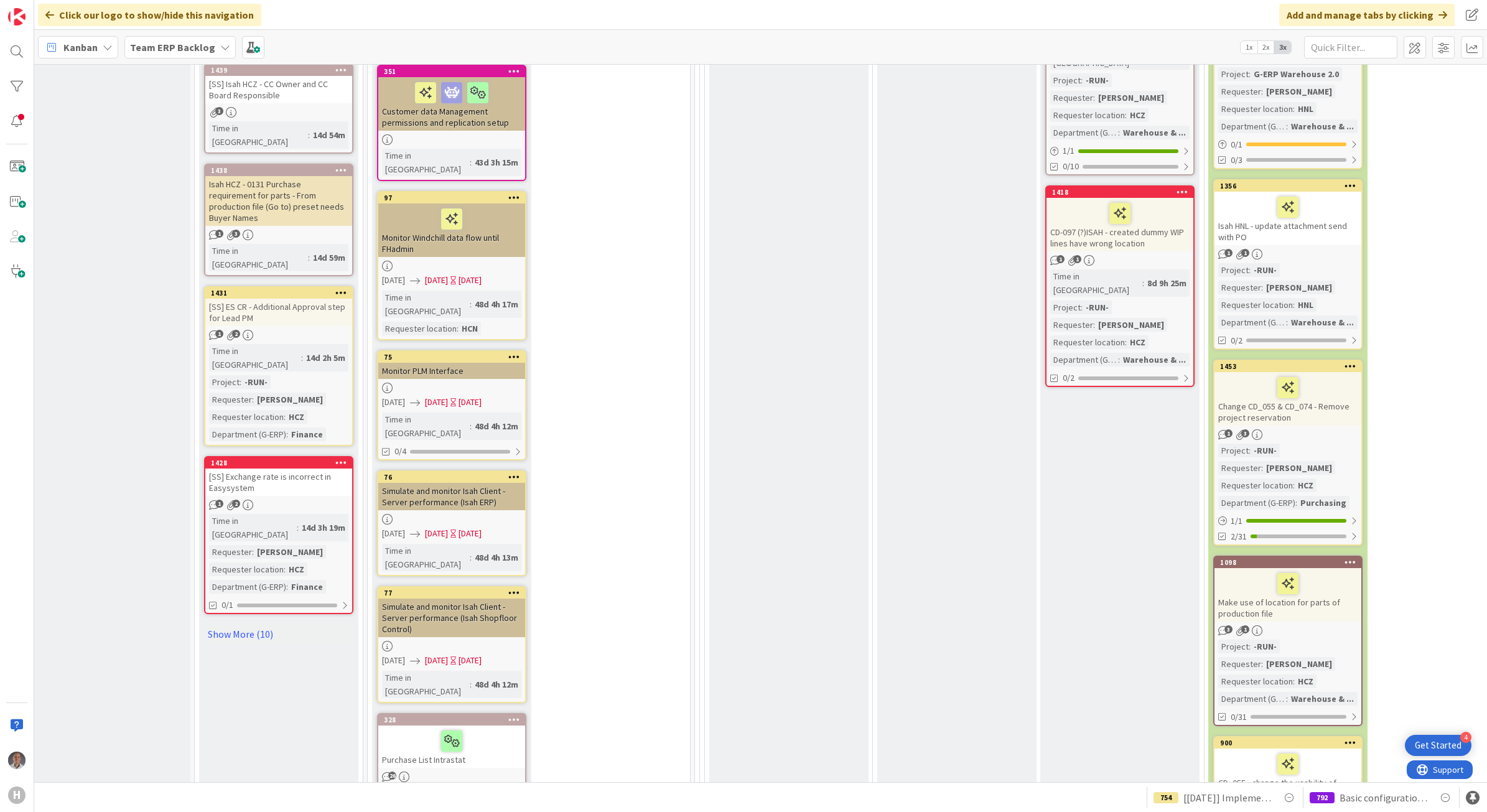
scroll to position [2720, 8]
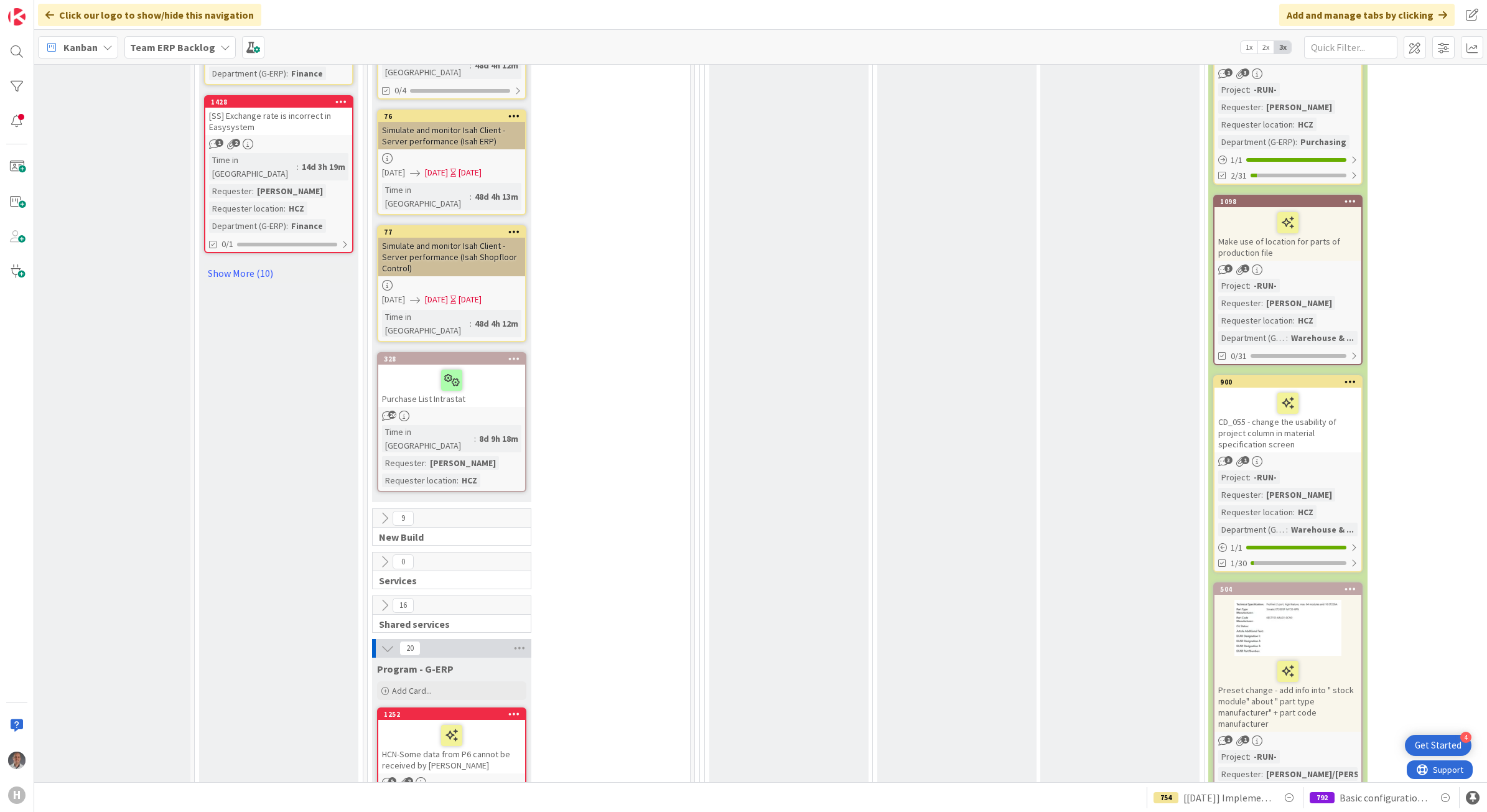
click at [383, 555] on icon at bounding box center [385, 562] width 14 height 14
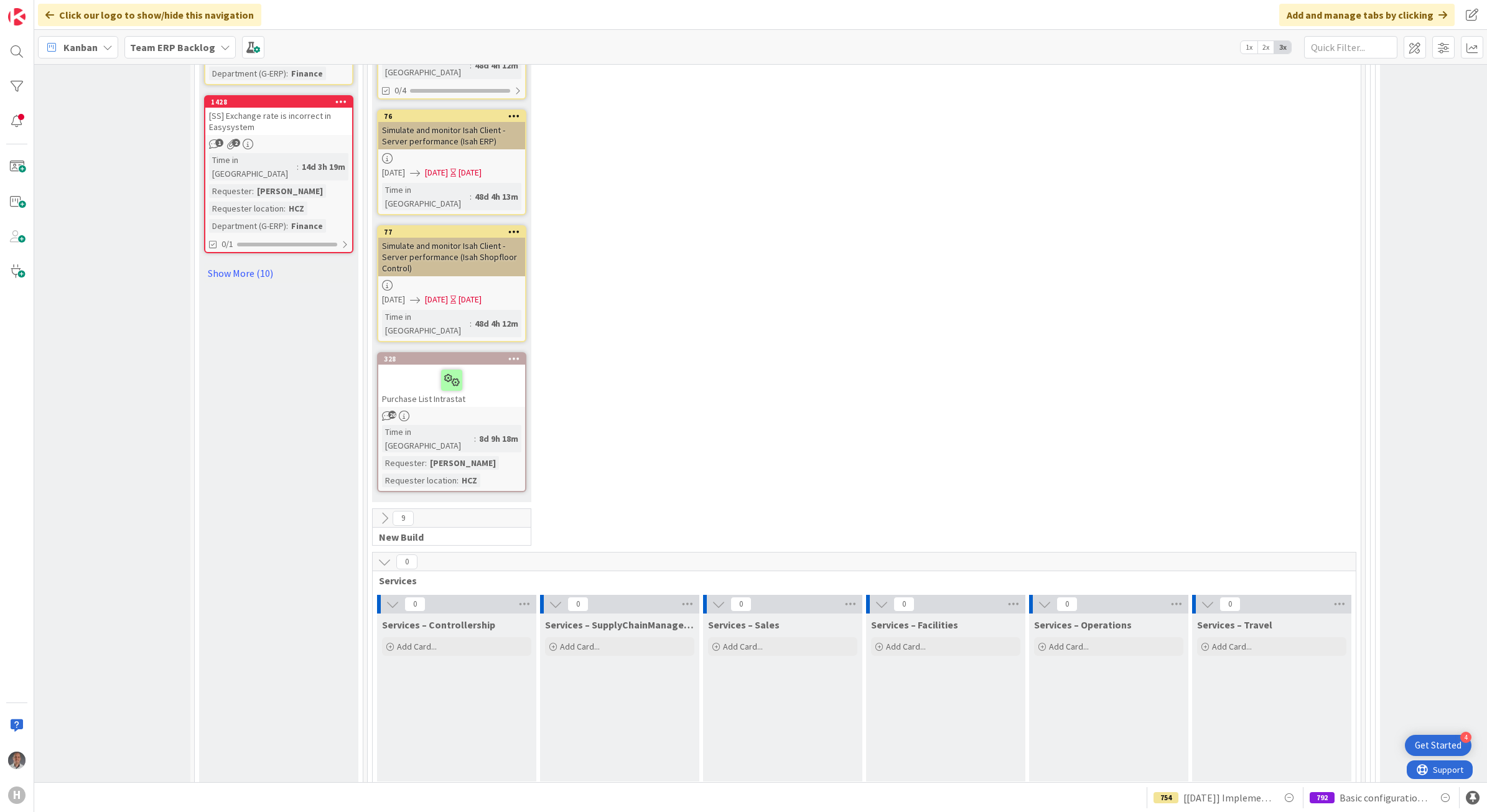
click at [383, 555] on icon at bounding box center [385, 562] width 14 height 14
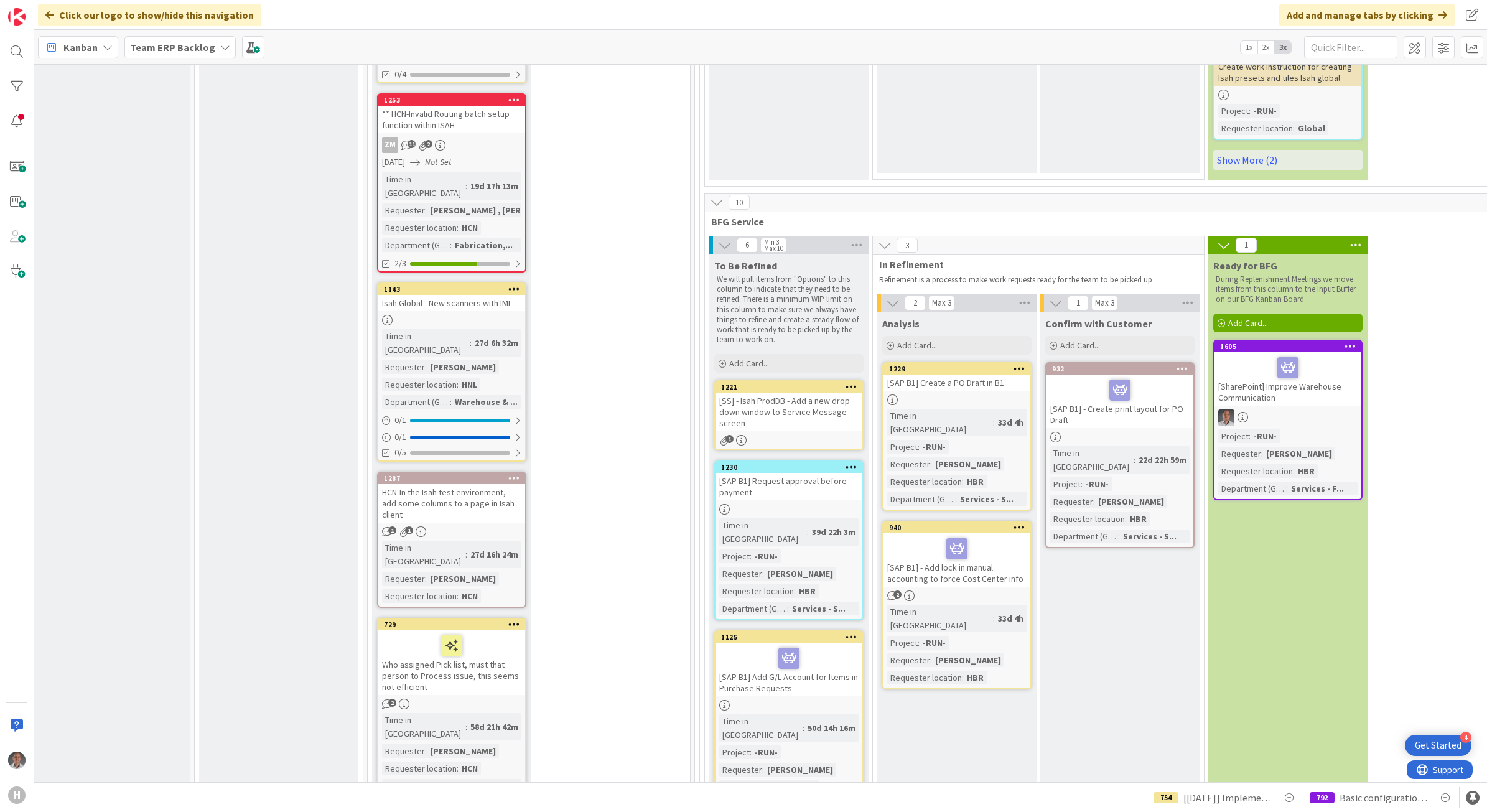
scroll to position [3638, 8]
